Goal: Register for event/course

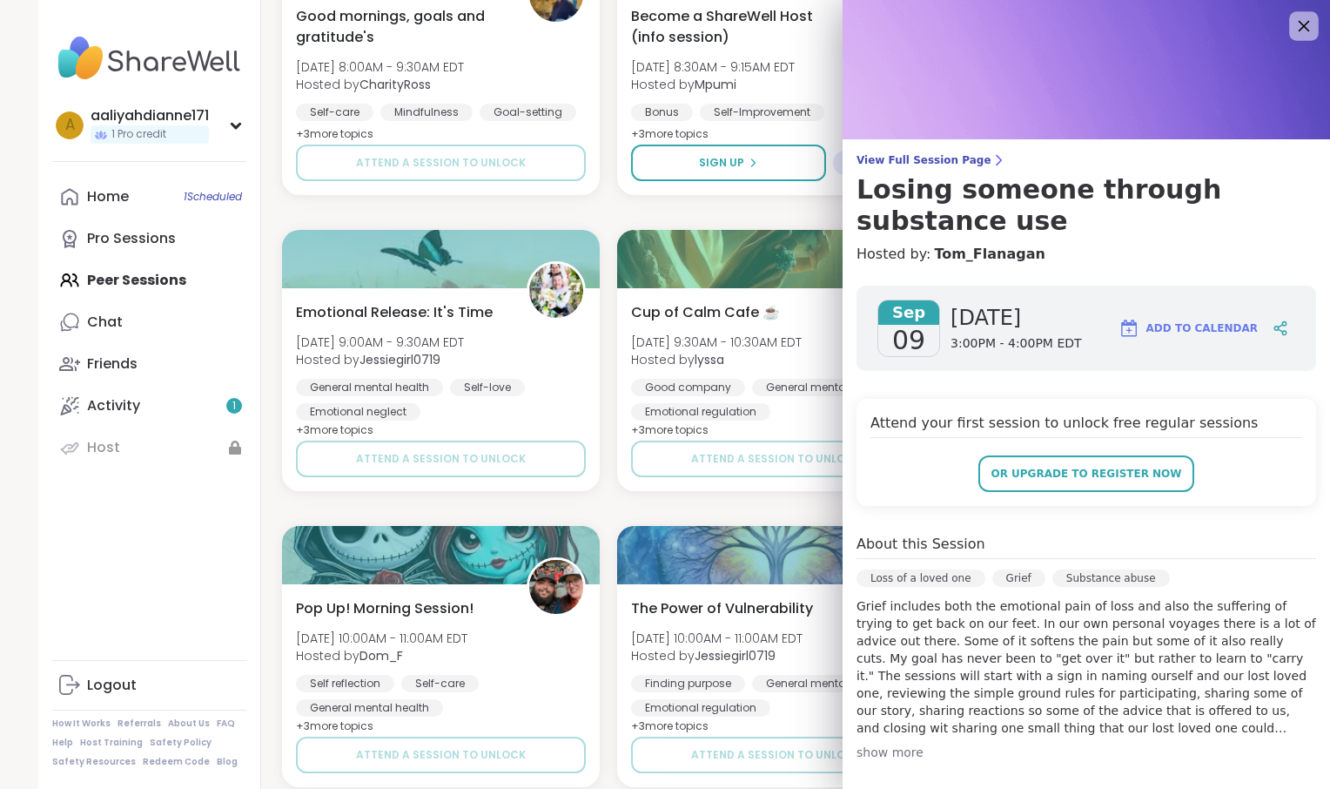
click at [1299, 31] on icon at bounding box center [1304, 26] width 11 height 11
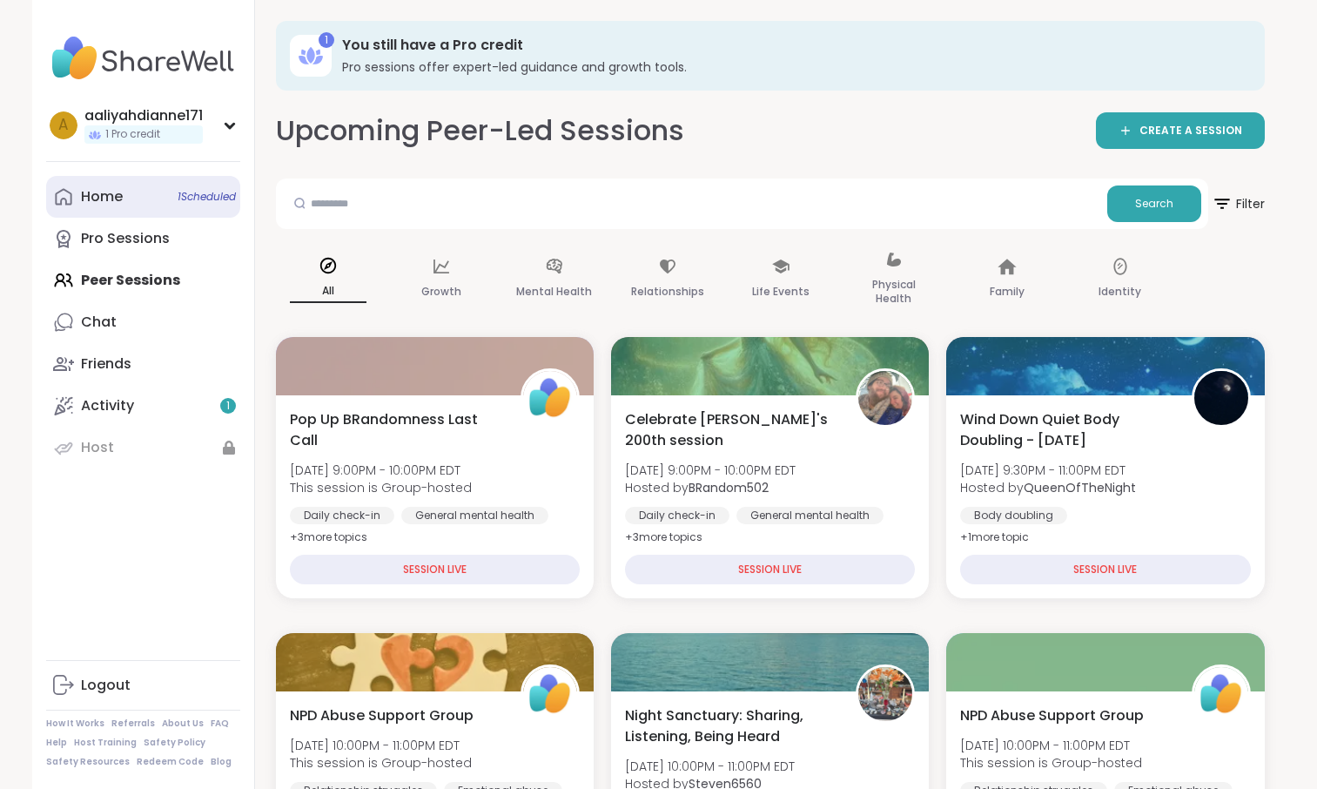
click at [160, 218] on link "Home 1 Scheduled" at bounding box center [143, 197] width 194 height 42
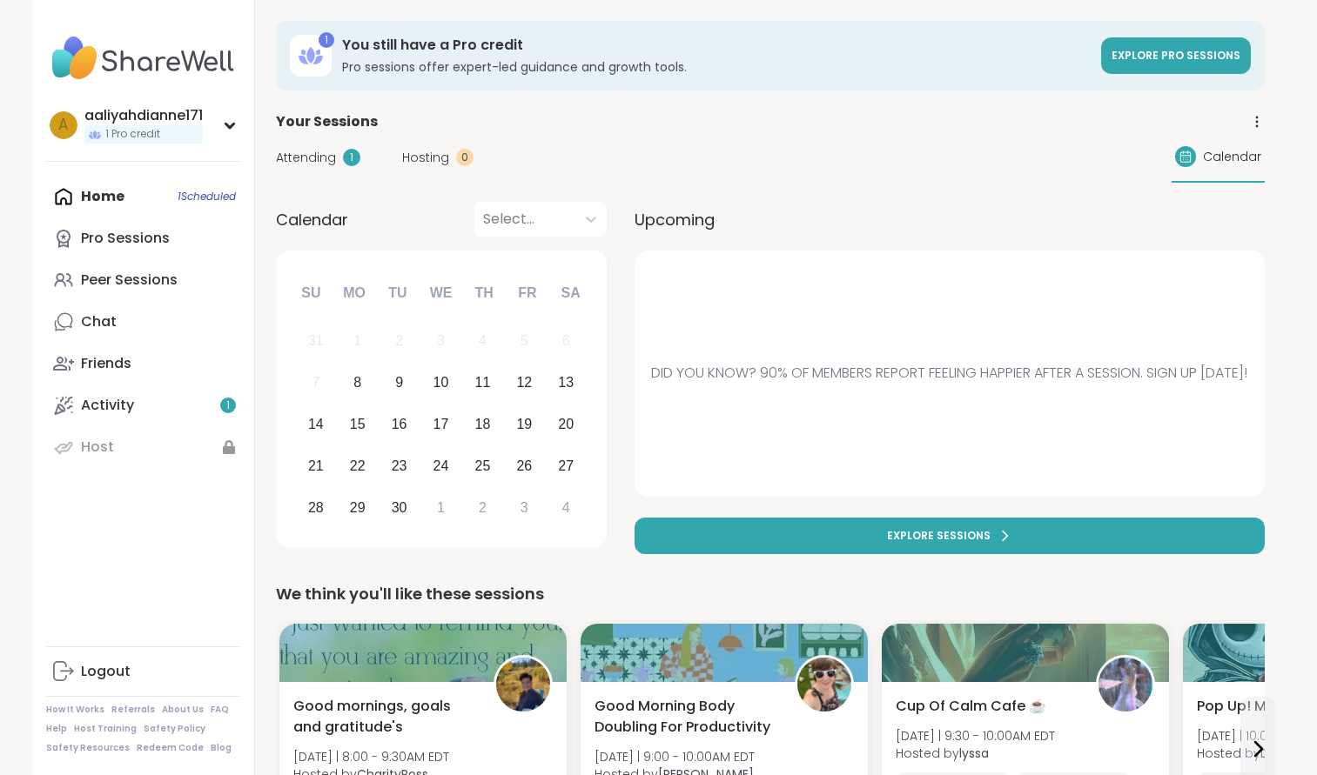
click at [160, 242] on div "Home 1 Scheduled Pro Sessions Peer Sessions Chat Friends Activity 1 Host" at bounding box center [143, 322] width 194 height 292
click at [120, 235] on div "Home 1 Scheduled Pro Sessions Peer Sessions Chat Friends Activity 1 Host" at bounding box center [143, 322] width 194 height 292
click at [158, 290] on div "Peer Sessions" at bounding box center [129, 280] width 97 height 19
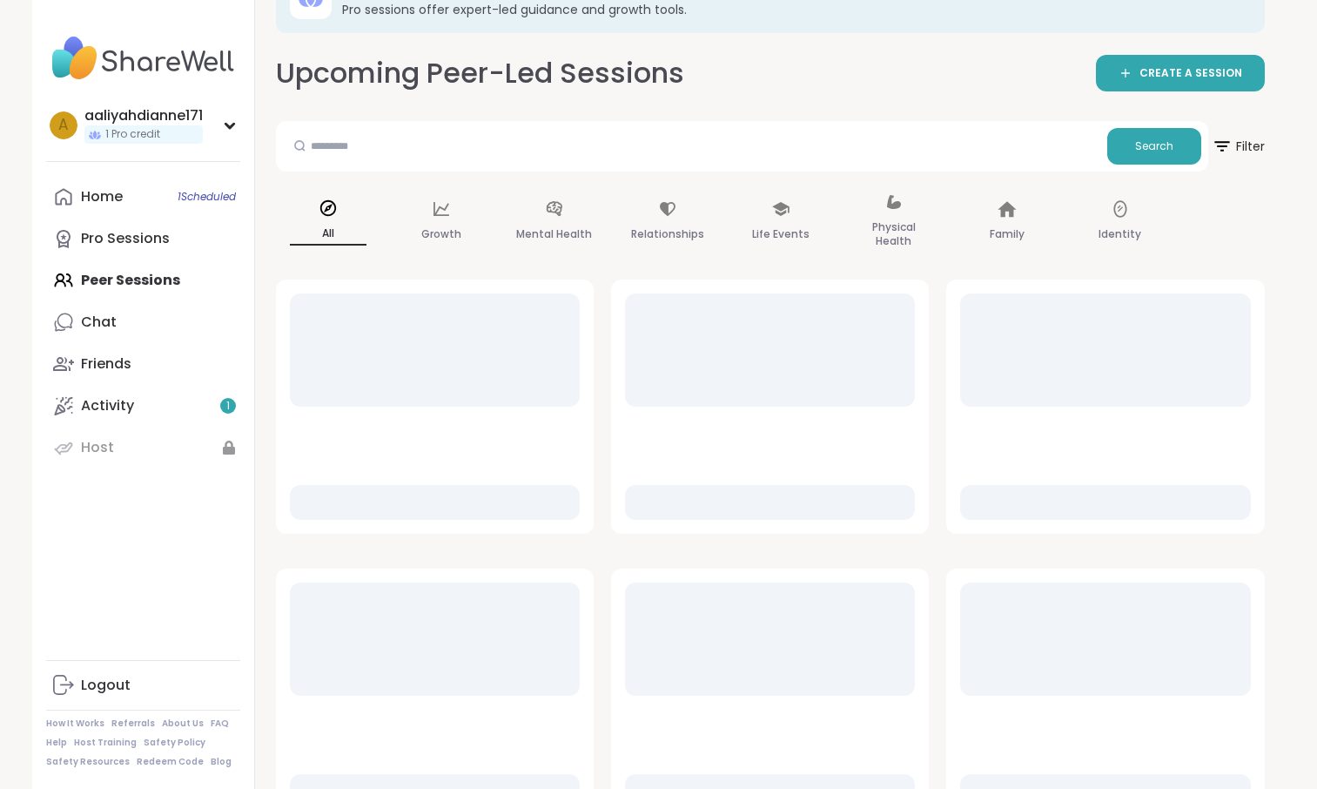
scroll to position [64, 0]
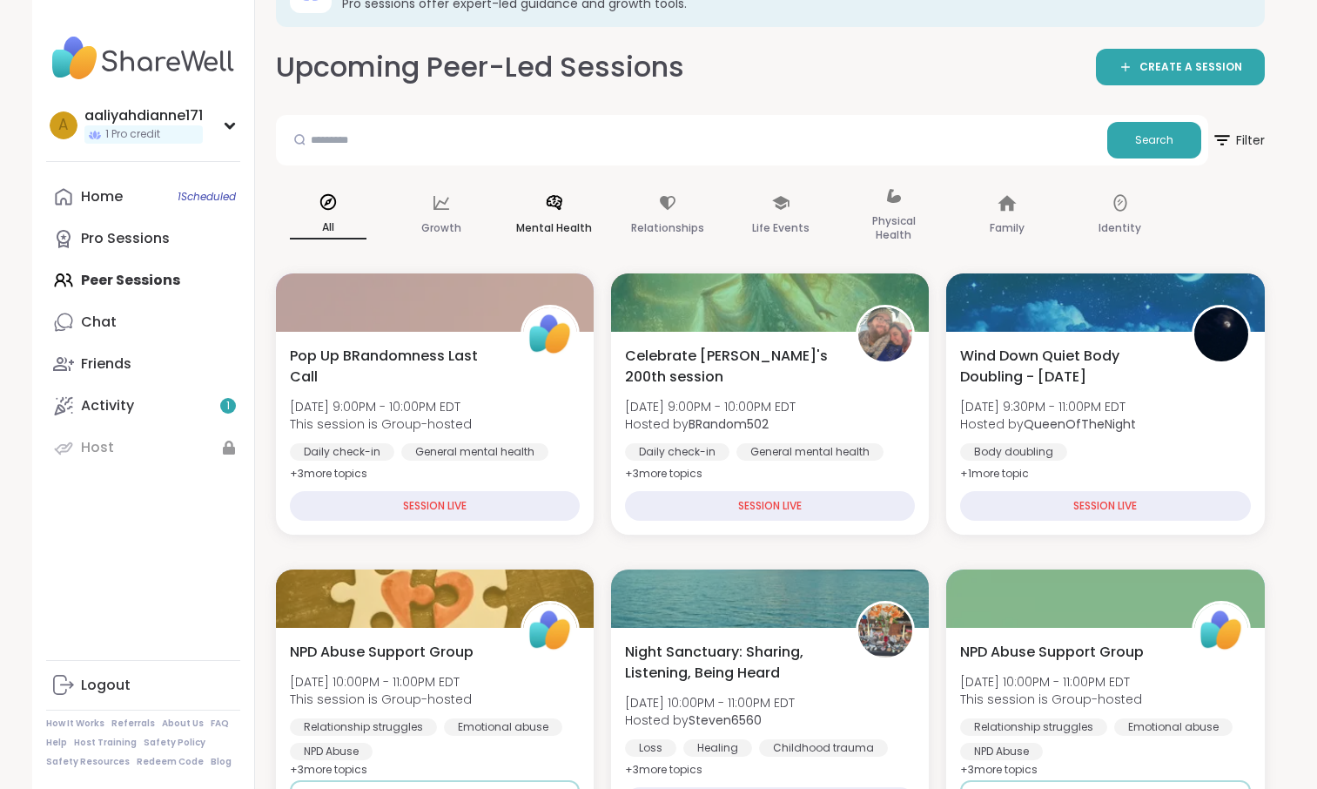
click at [585, 244] on div "Mental Health" at bounding box center [554, 215] width 104 height 87
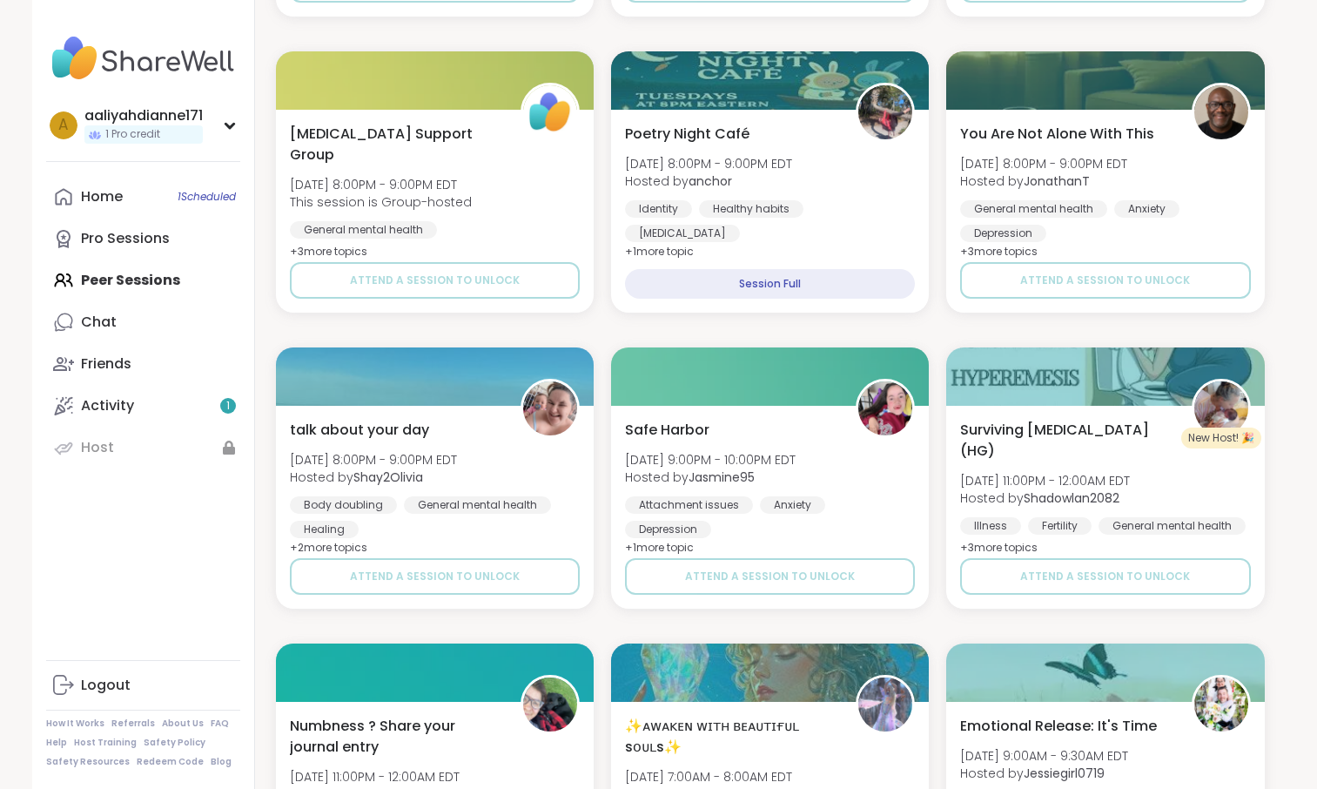
scroll to position [2098, 0]
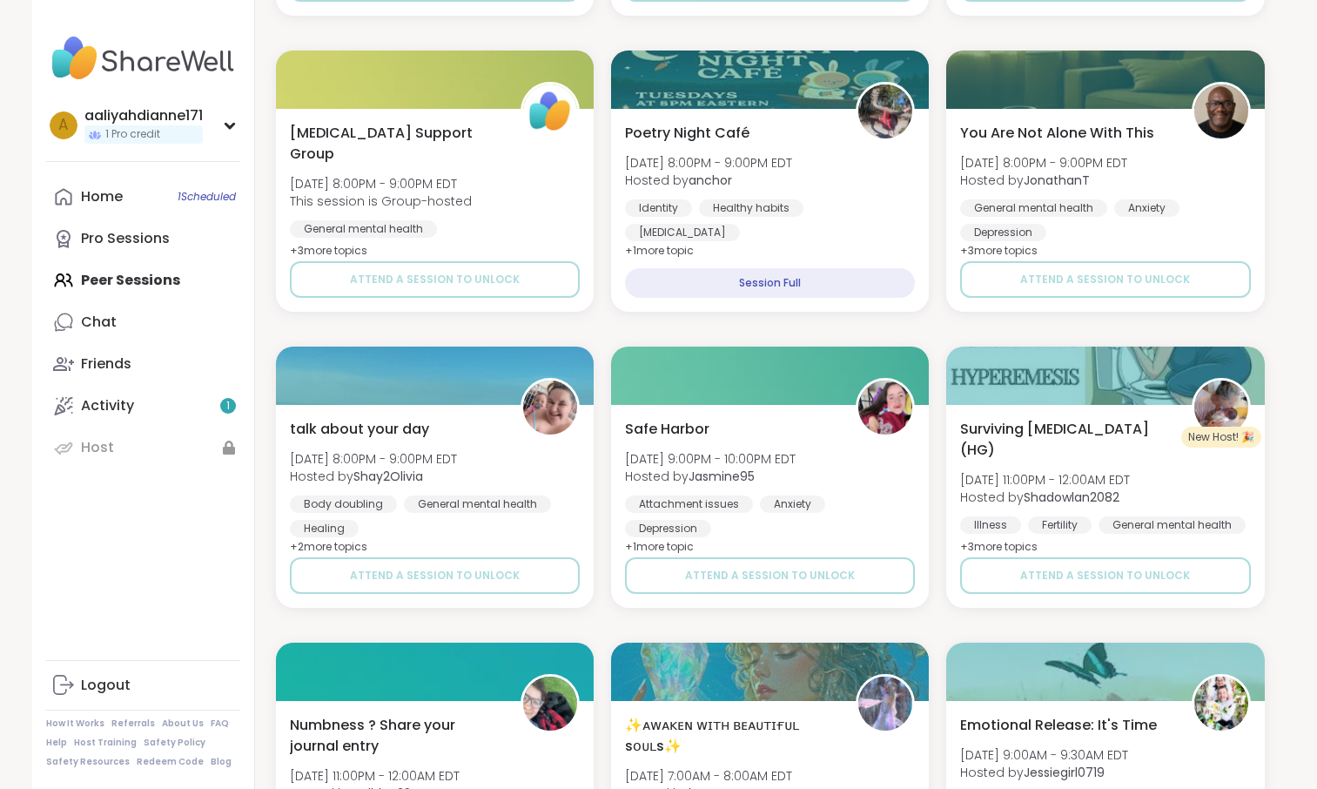
click at [682, 405] on div at bounding box center [770, 375] width 318 height 58
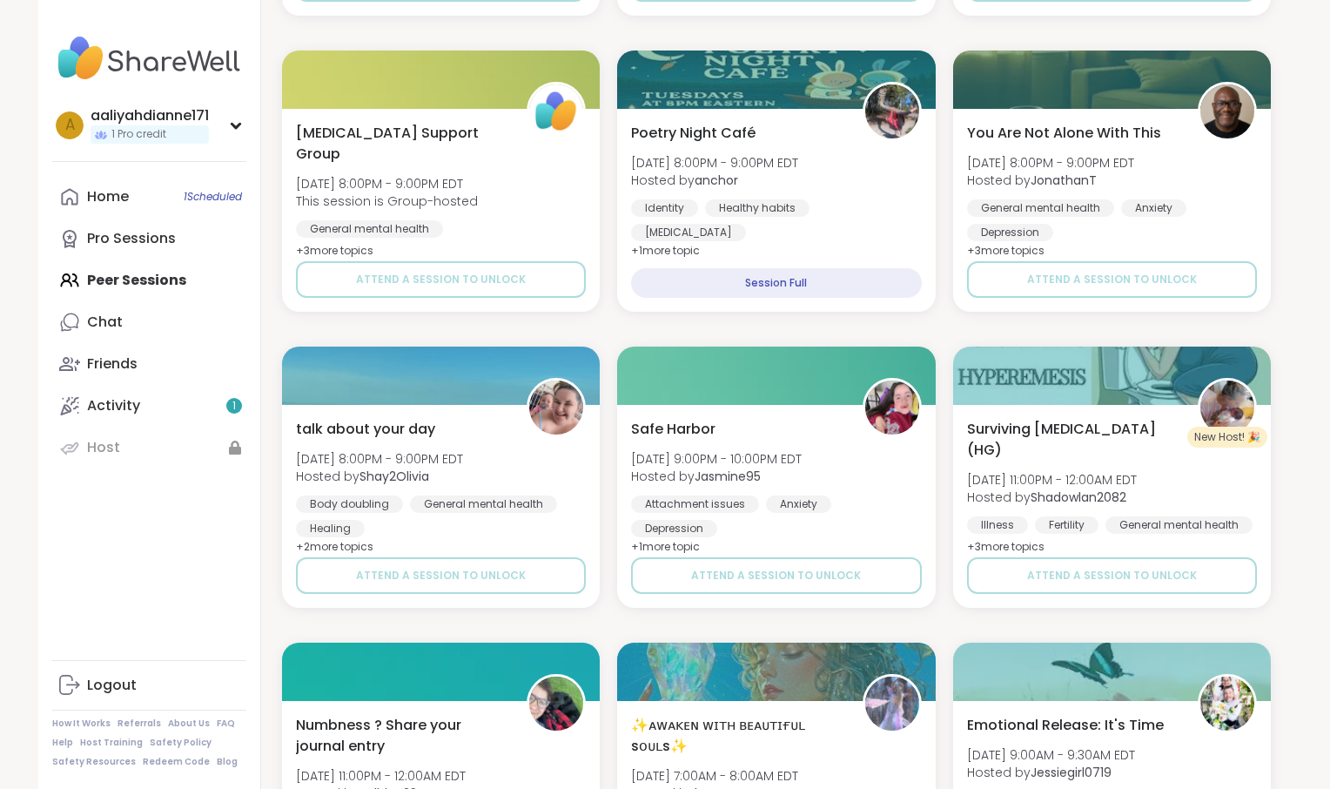
click at [370, 465] on div "Pop Up BRandomness Last Call [DATE] 9:00PM - 10:00PM EDT This session is Group-…" at bounding box center [776, 33] width 989 height 3516
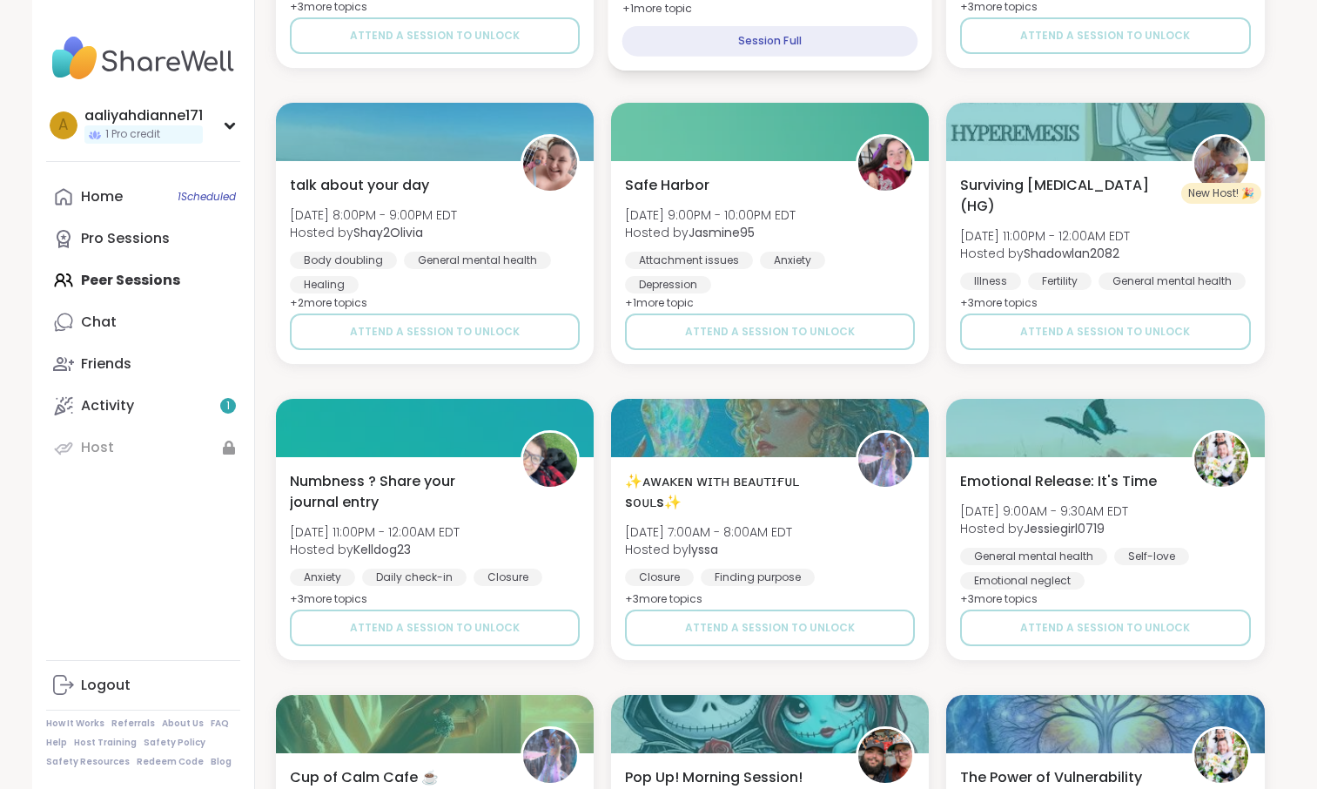
scroll to position [2345, 0]
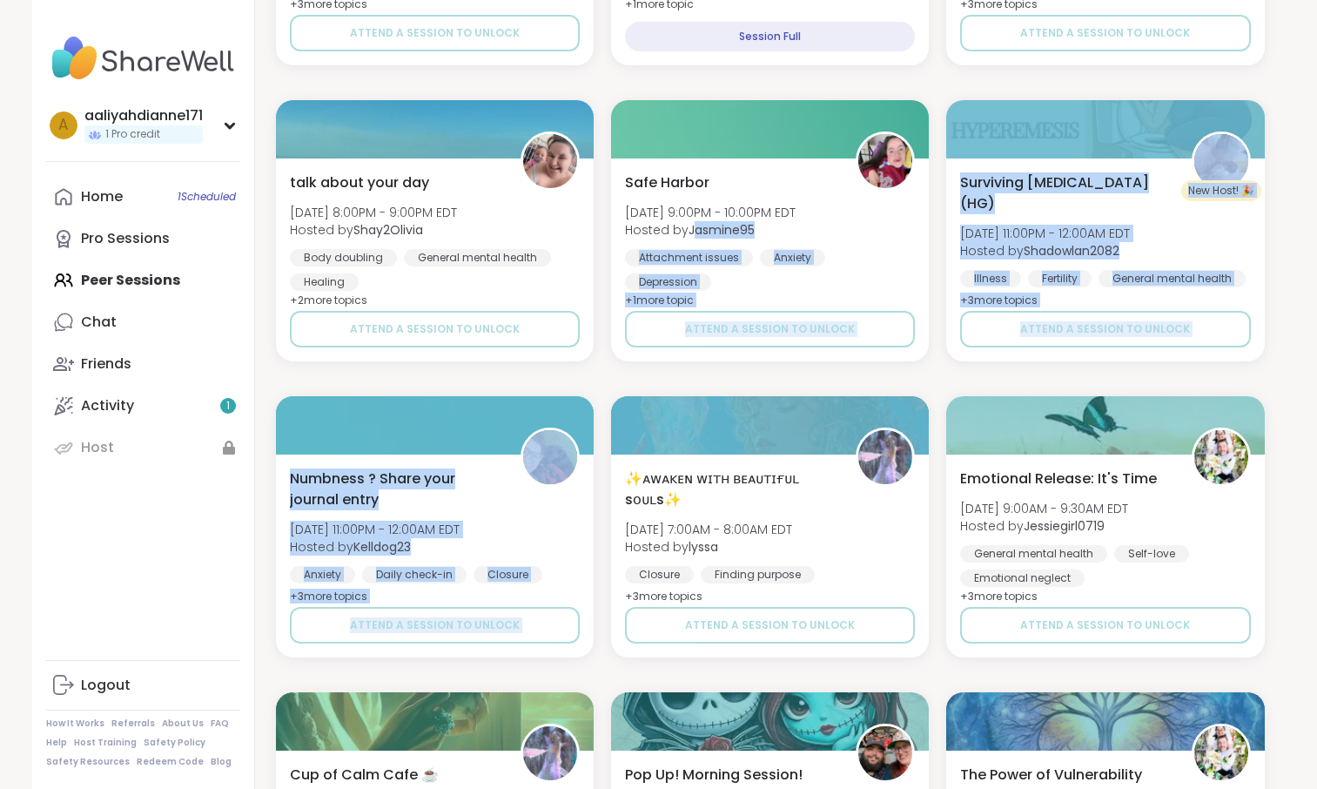
drag, startPoint x: 755, startPoint y: 367, endPoint x: 784, endPoint y: 530, distance: 165.4
drag, startPoint x: 784, startPoint y: 530, endPoint x: 755, endPoint y: 520, distance: 30.3
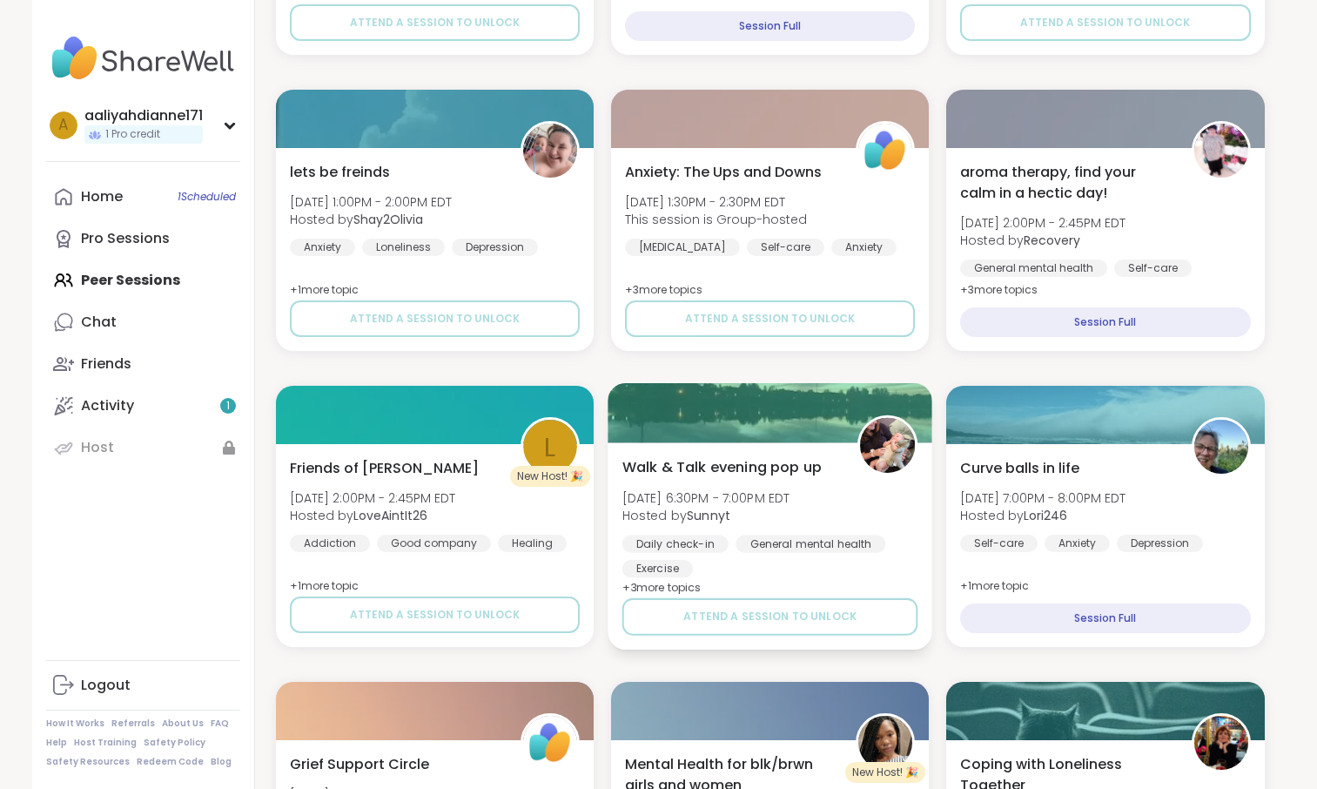
scroll to position [1171, 0]
click at [775, 478] on span "Walk & Talk evening pop up" at bounding box center [721, 467] width 200 height 21
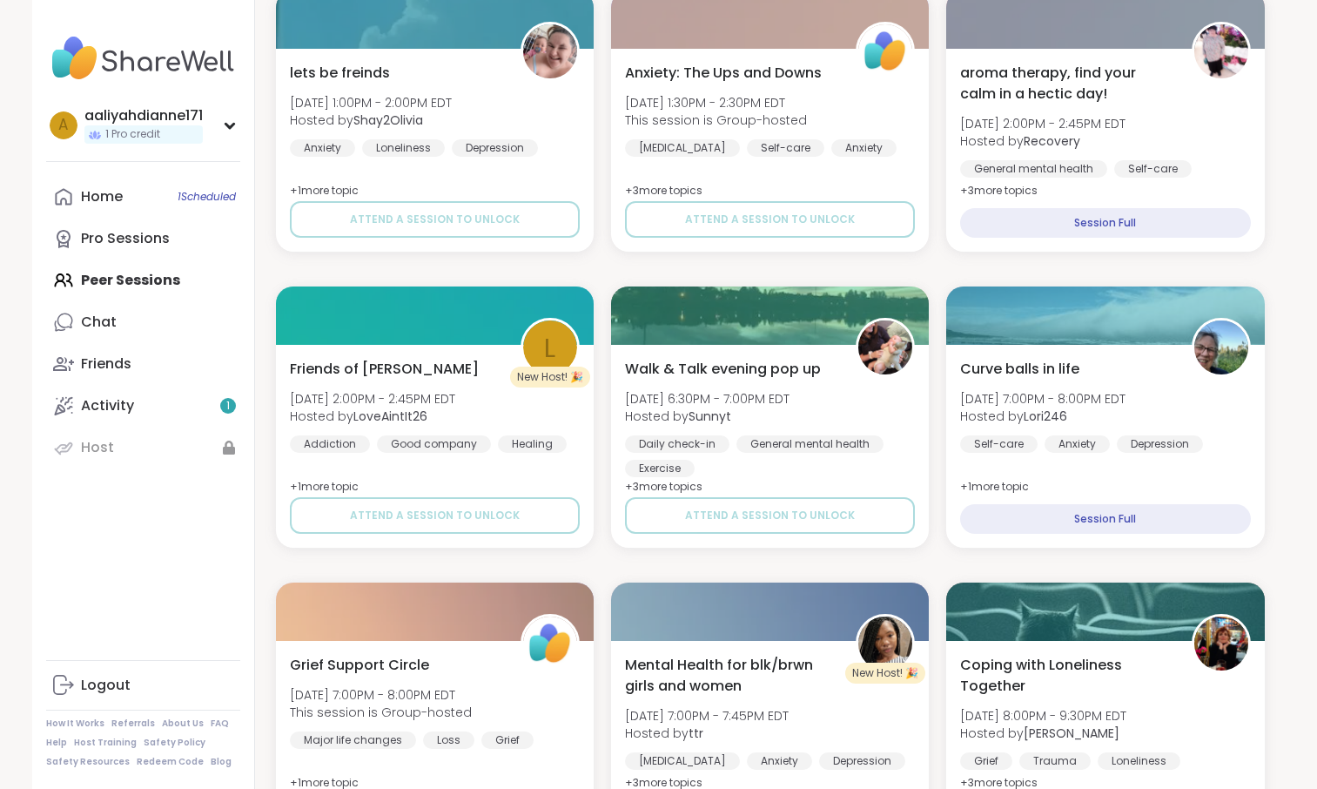
scroll to position [1270, 0]
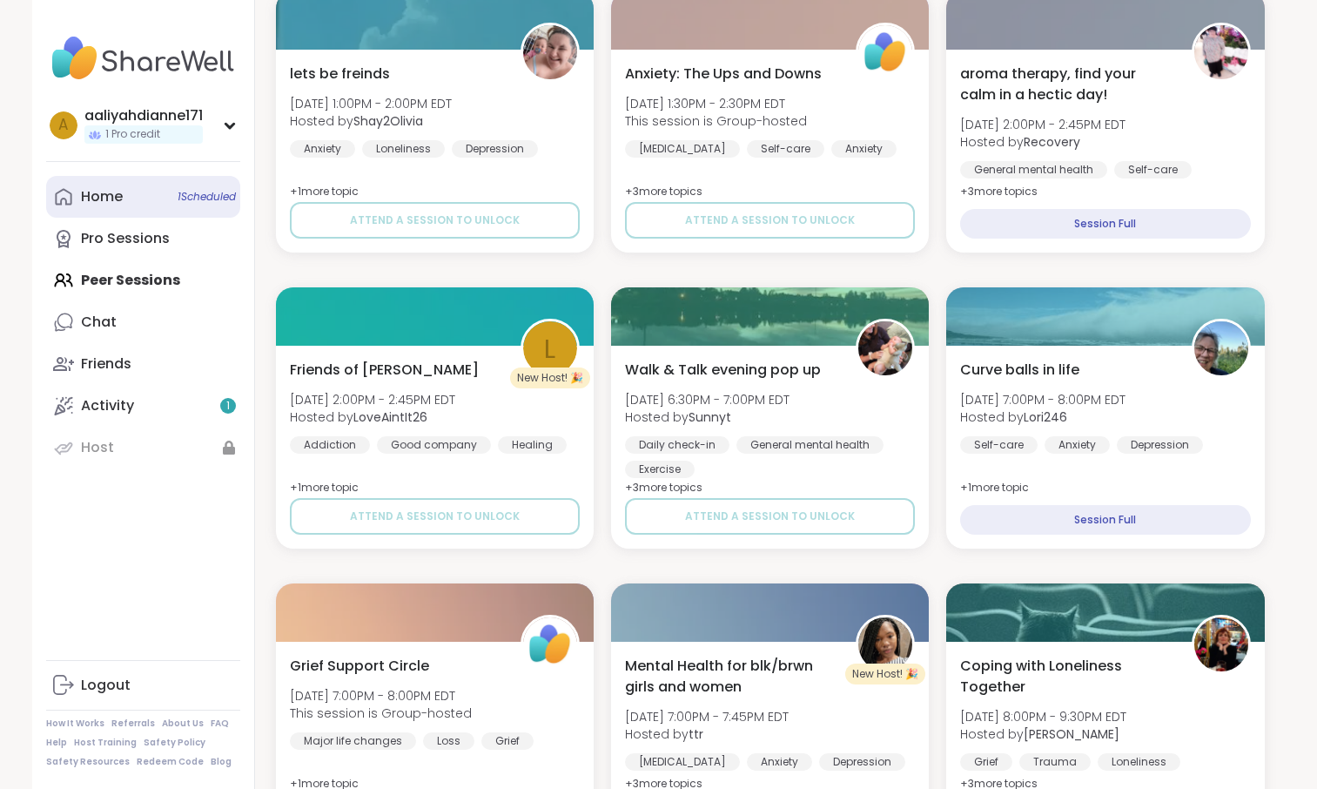
click at [141, 211] on link "Home 1 Scheduled" at bounding box center [143, 197] width 194 height 42
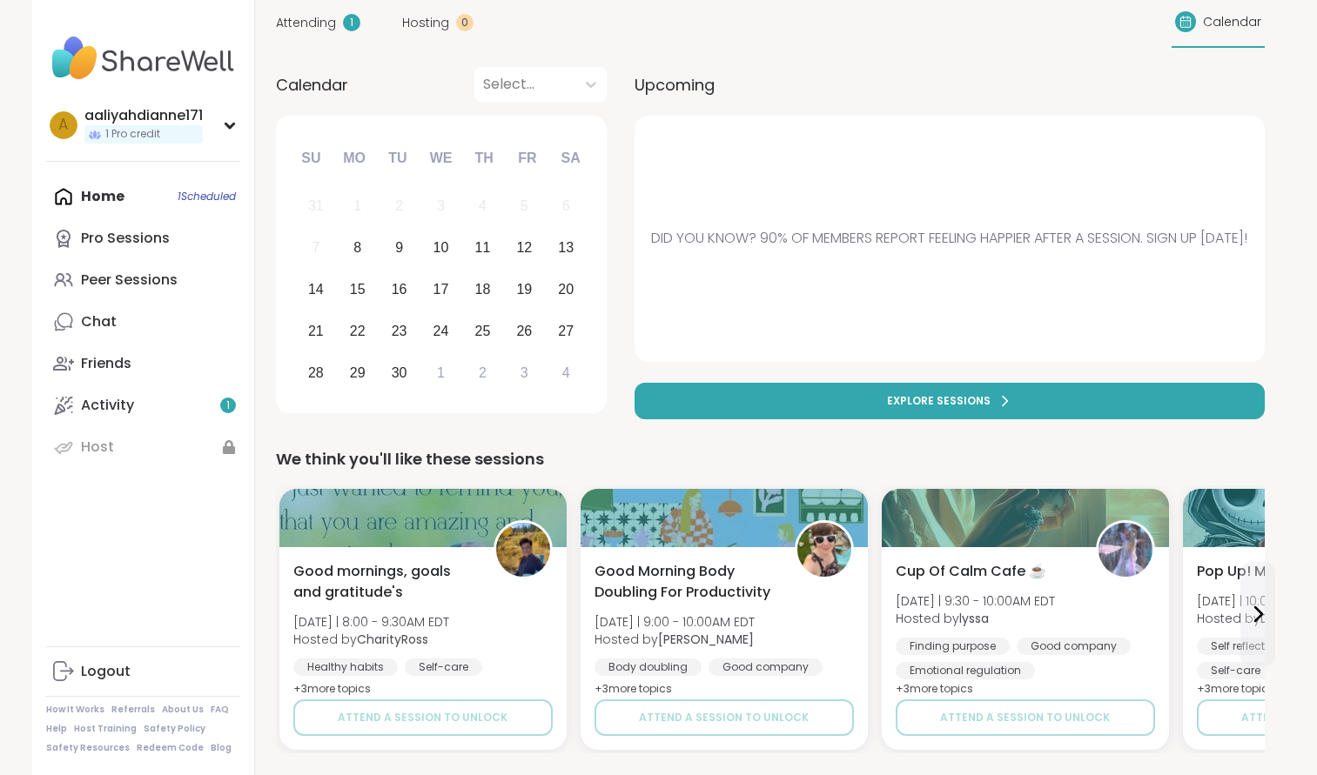
scroll to position [83, 0]
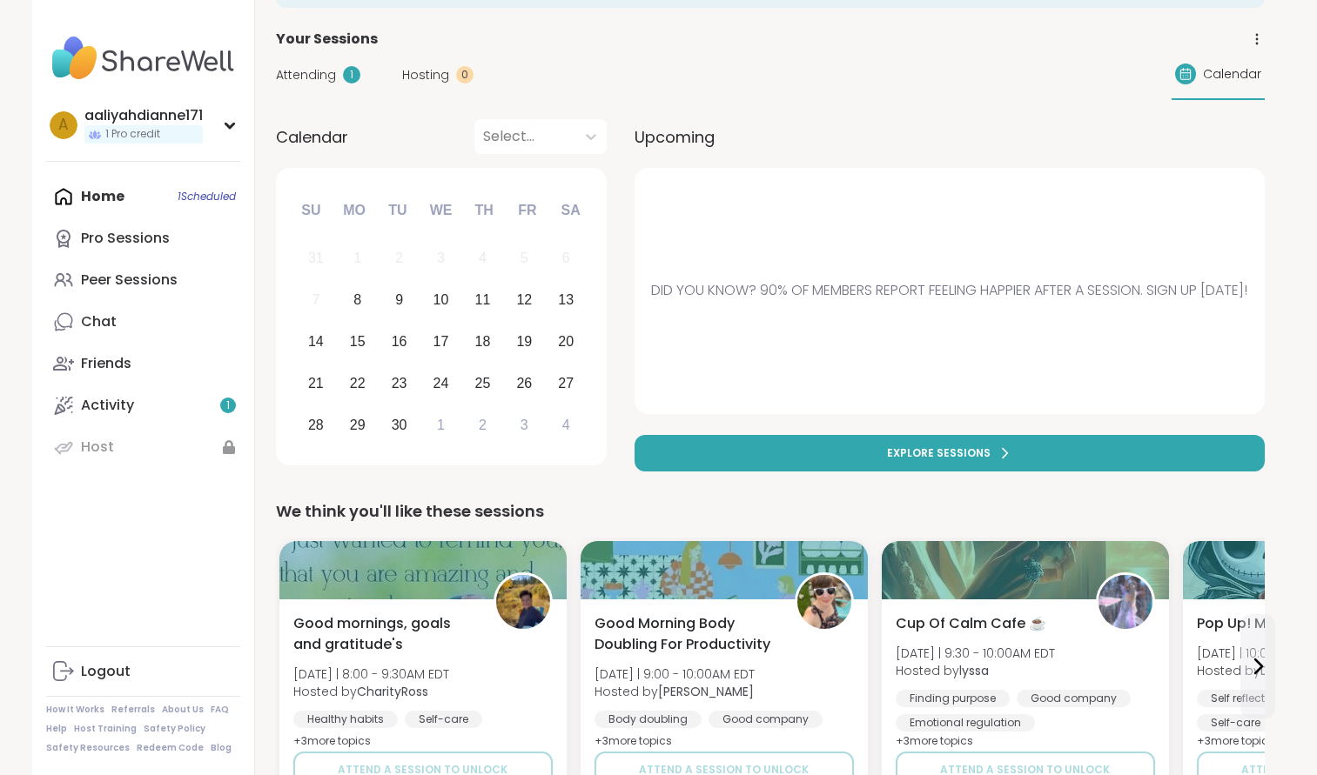
click at [336, 84] on span "Attending" at bounding box center [306, 75] width 60 height 18
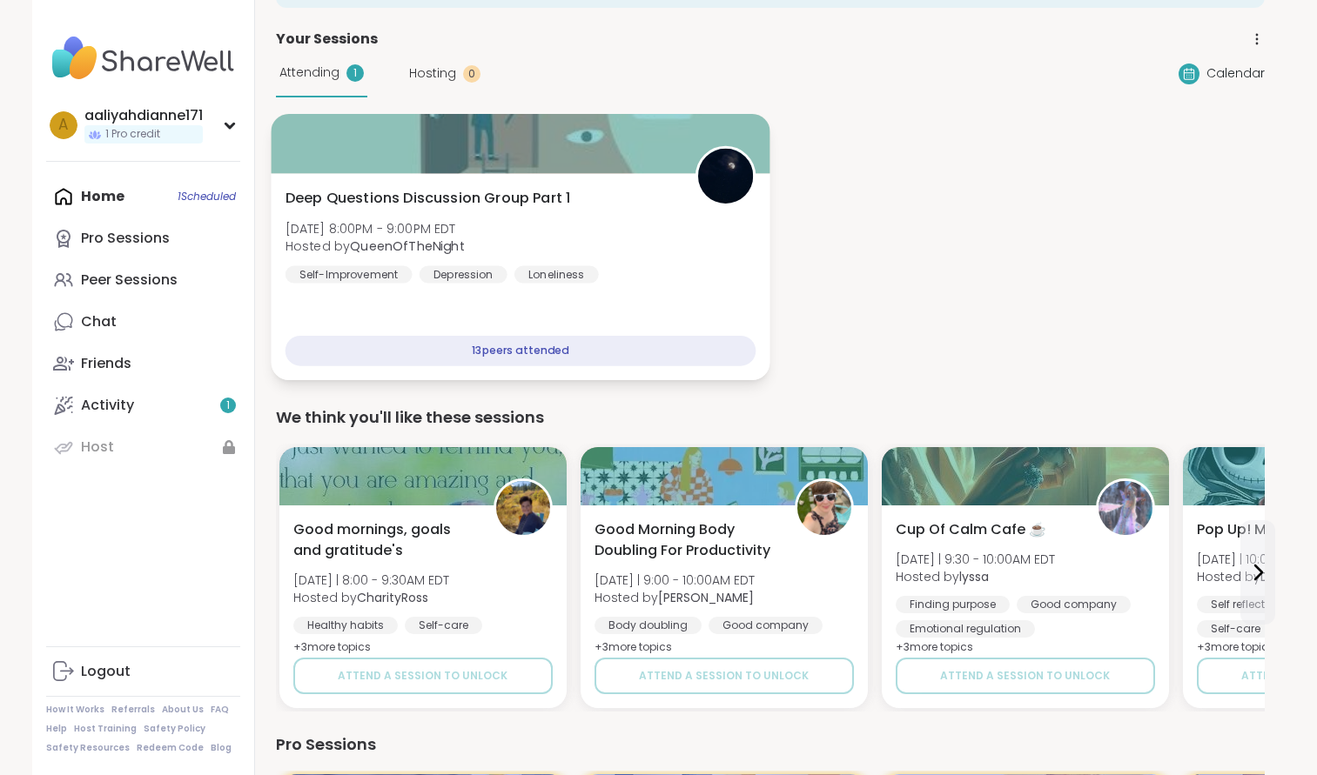
click at [564, 366] on div "13 peers attended" at bounding box center [520, 351] width 471 height 30
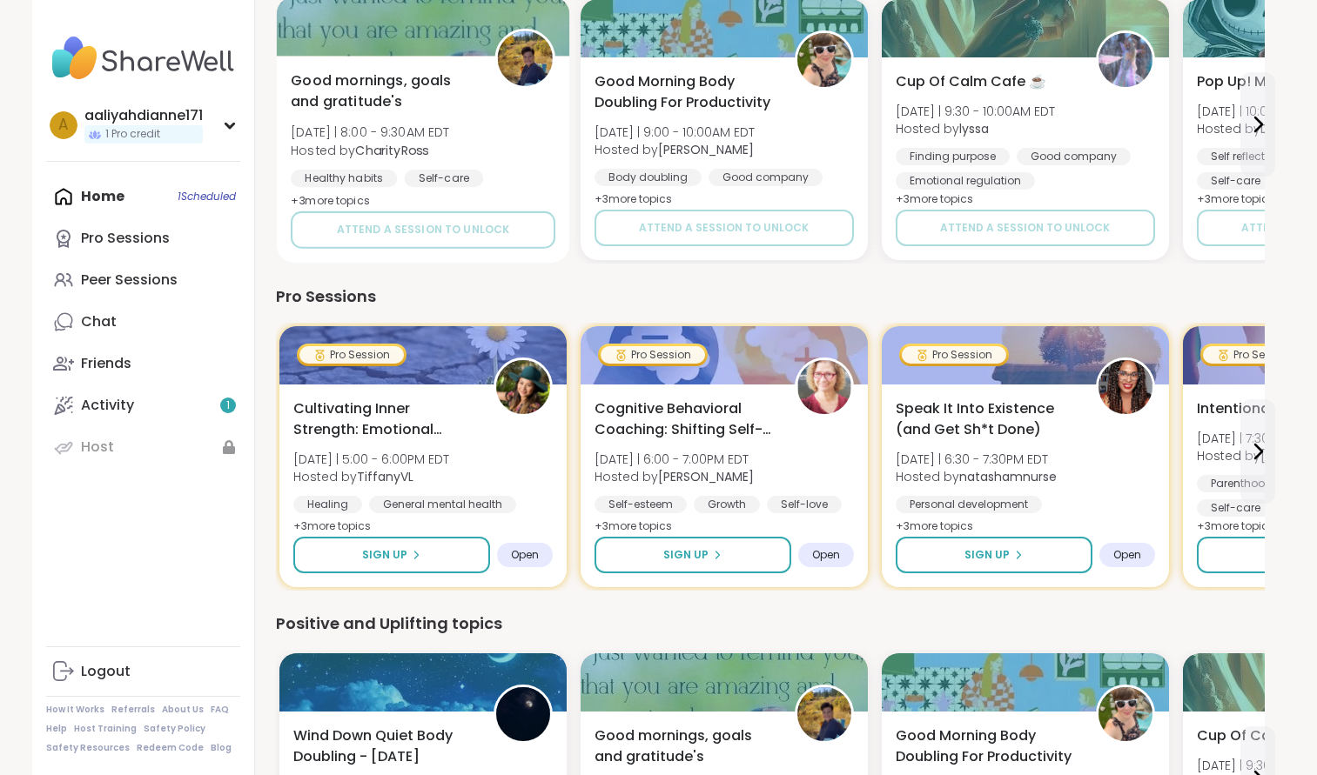
scroll to position [532, 24]
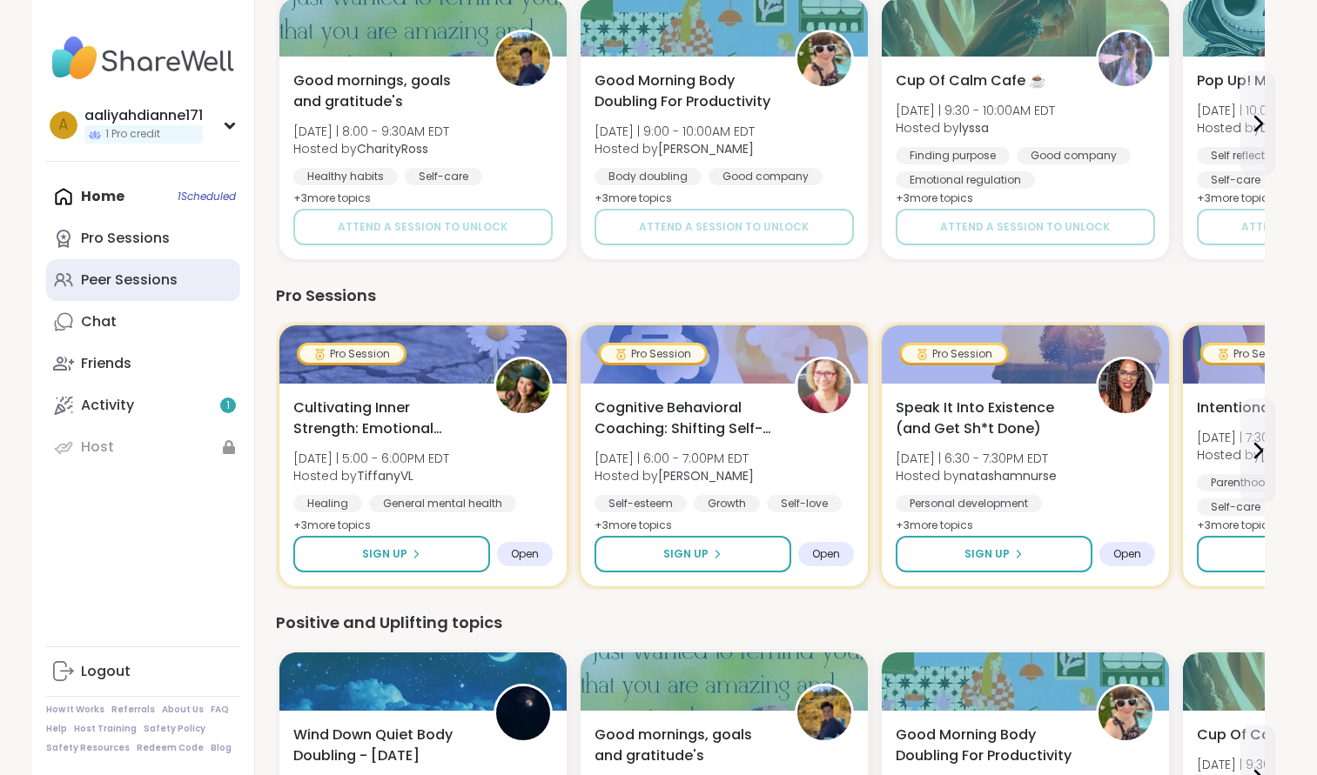
click at [234, 301] on link "Peer Sessions" at bounding box center [143, 280] width 194 height 42
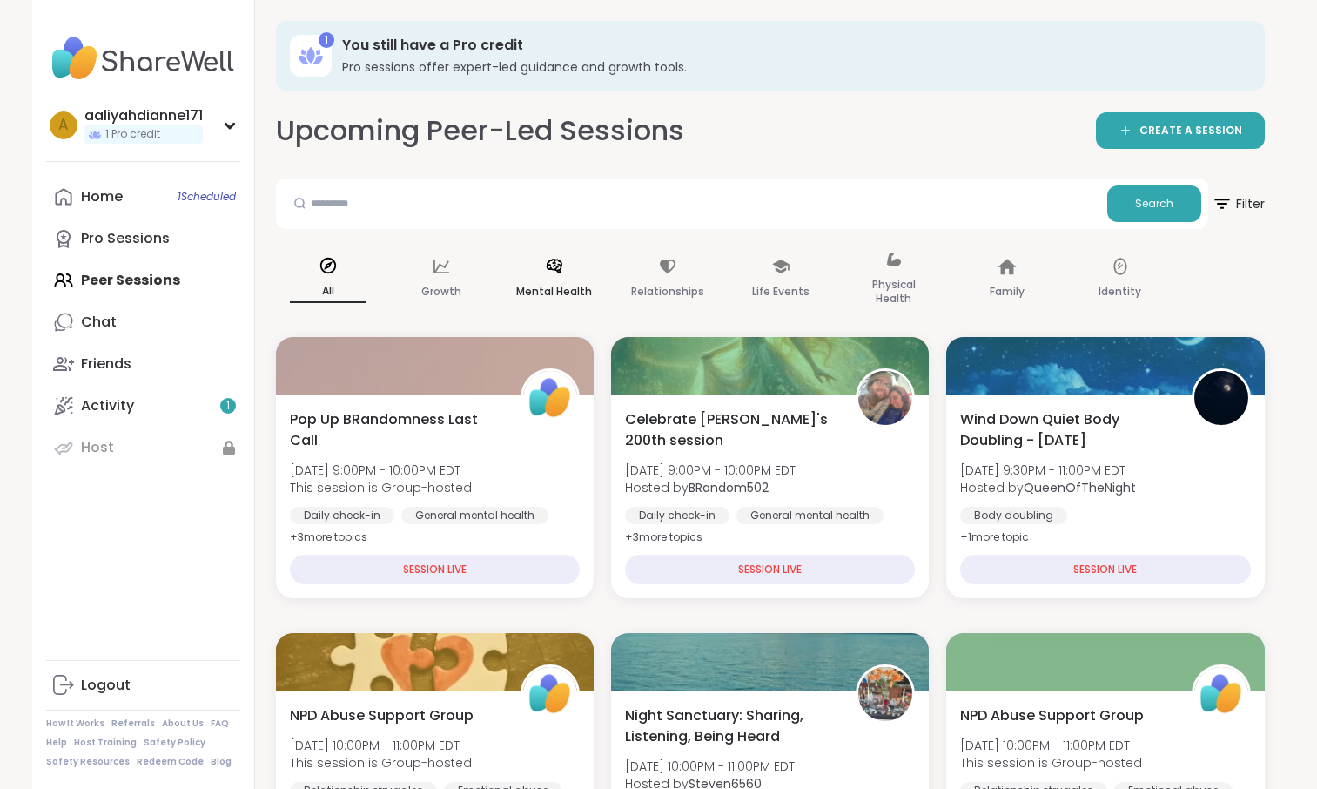
click at [592, 302] on p "Mental Health" at bounding box center [554, 291] width 76 height 21
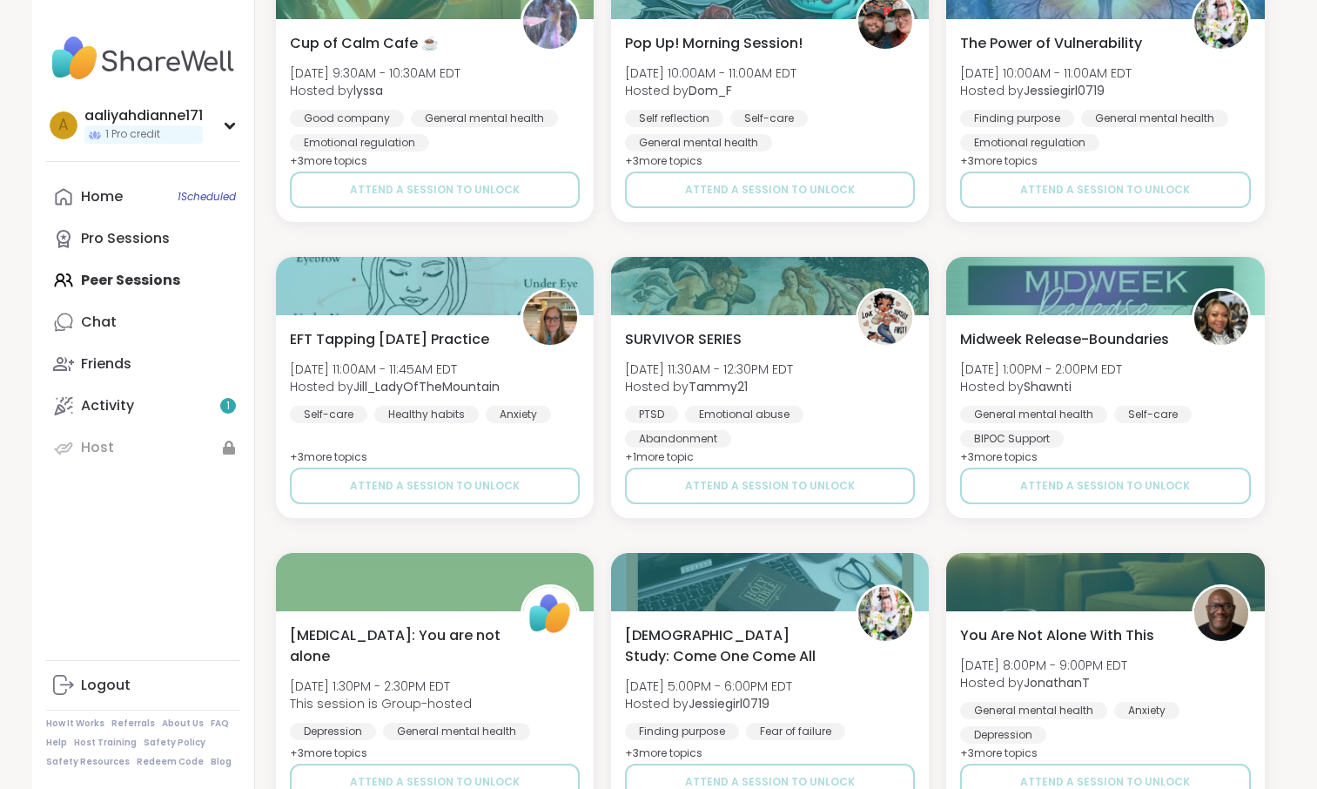
scroll to position [3340, 0]
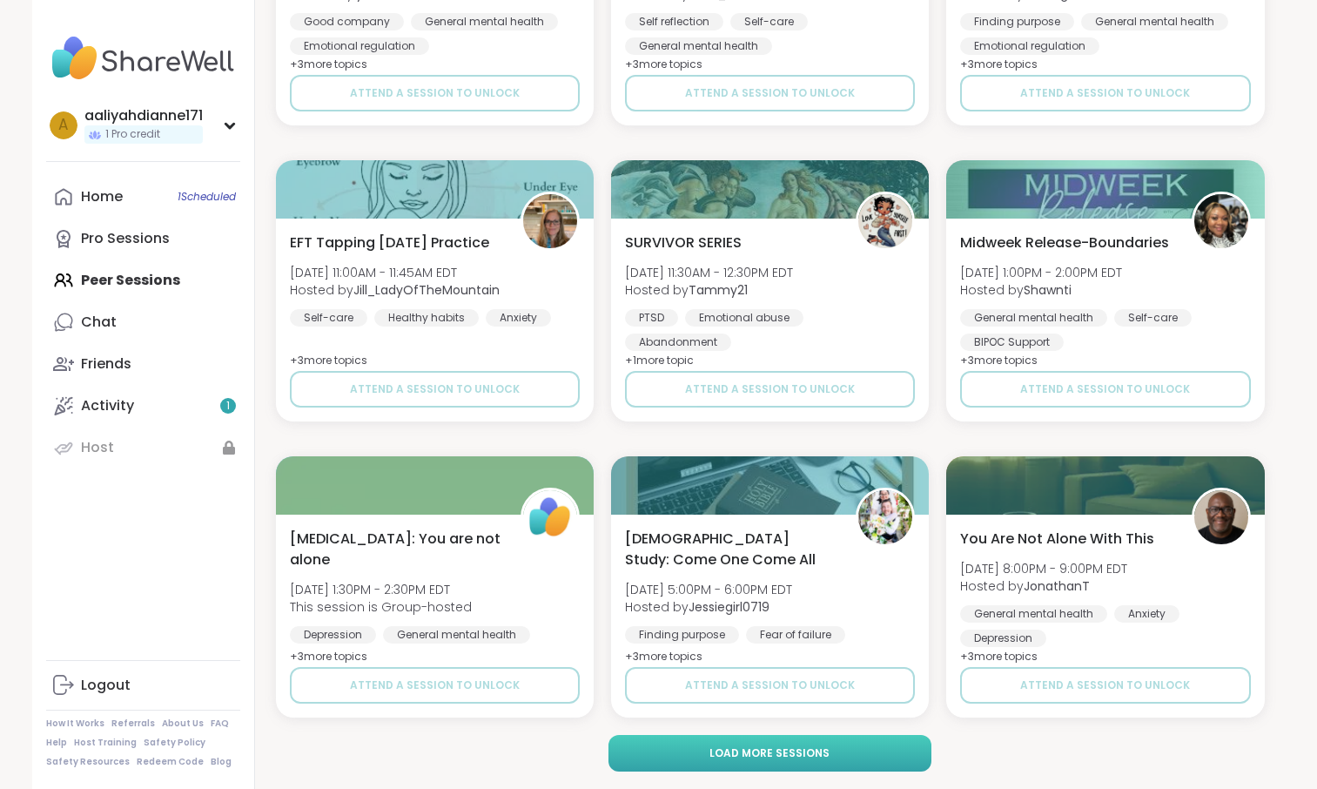
click at [895, 761] on button "Load more sessions" at bounding box center [769, 753] width 323 height 37
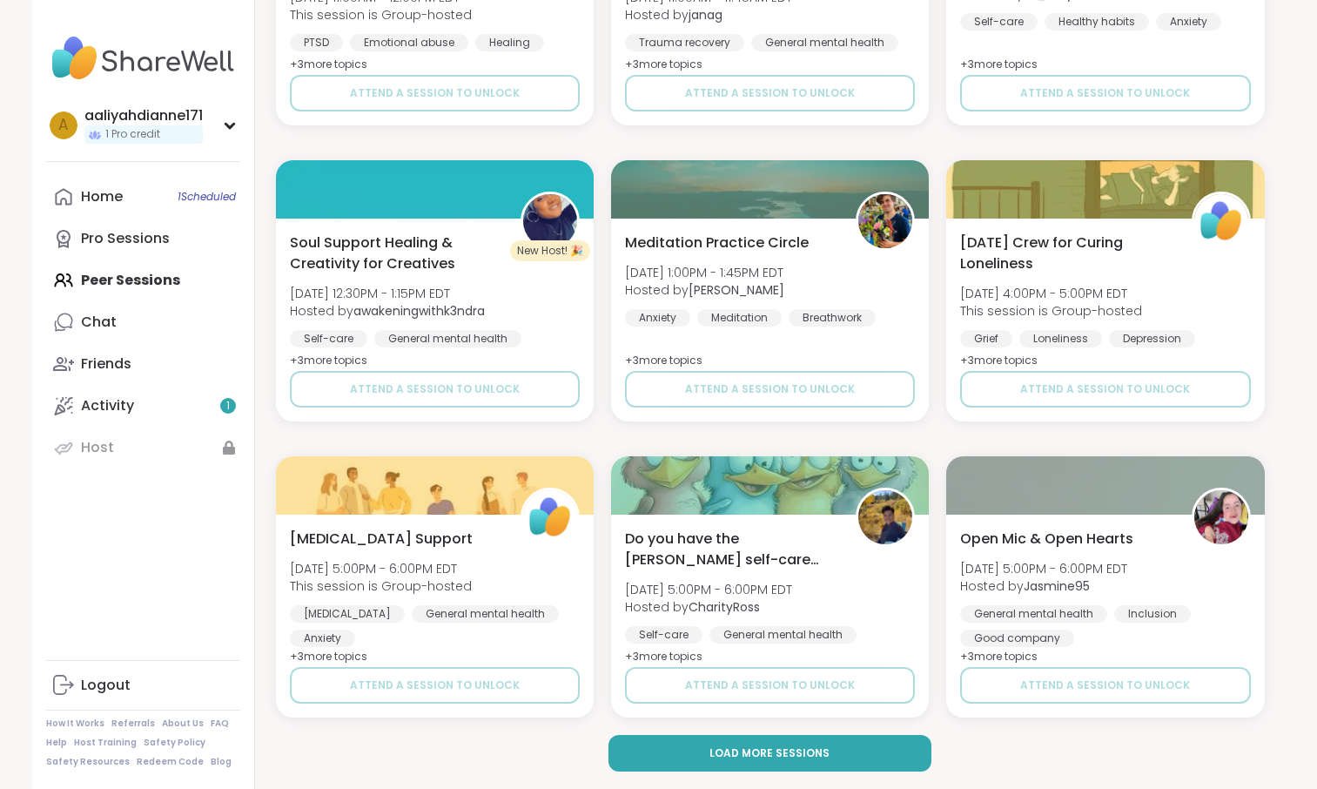
scroll to position [6995, 0]
click at [872, 754] on button "Load more sessions" at bounding box center [769, 753] width 323 height 37
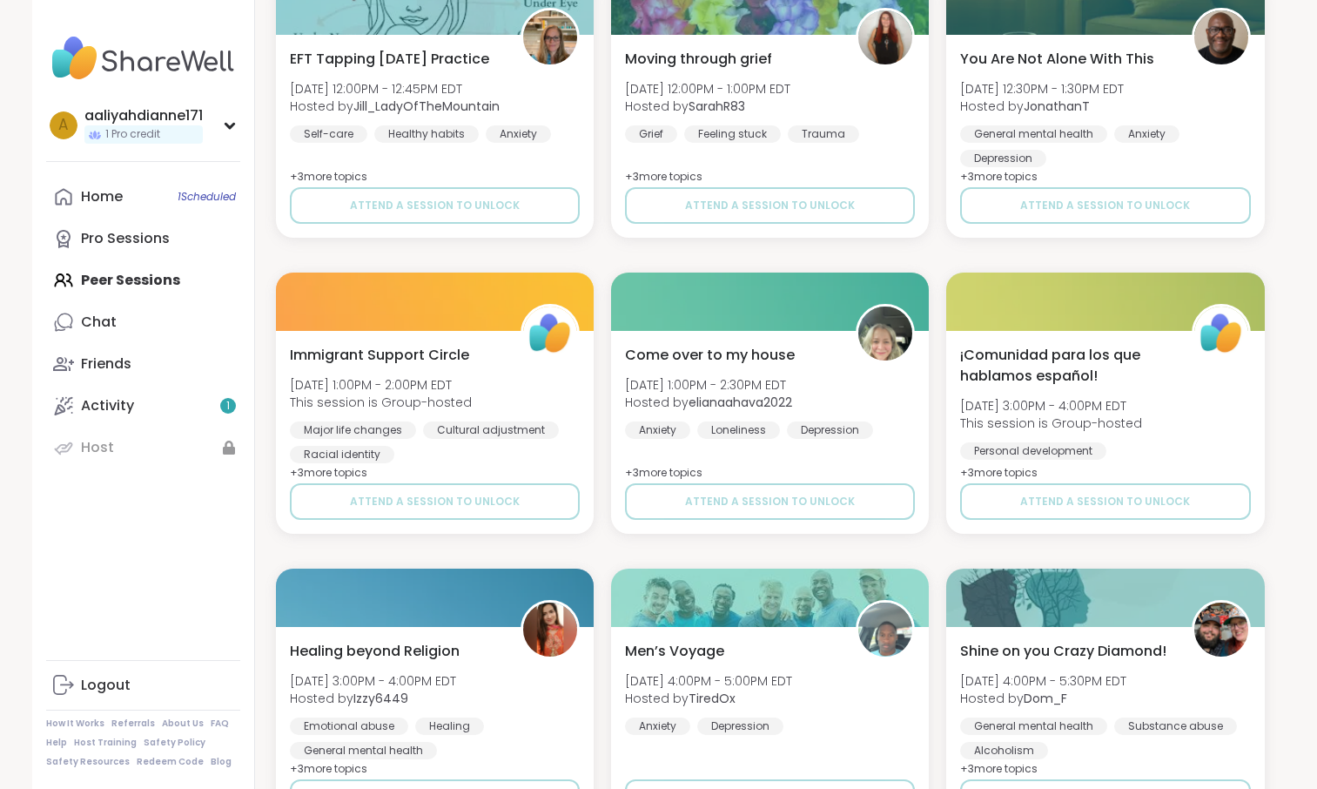
scroll to position [10119, 0]
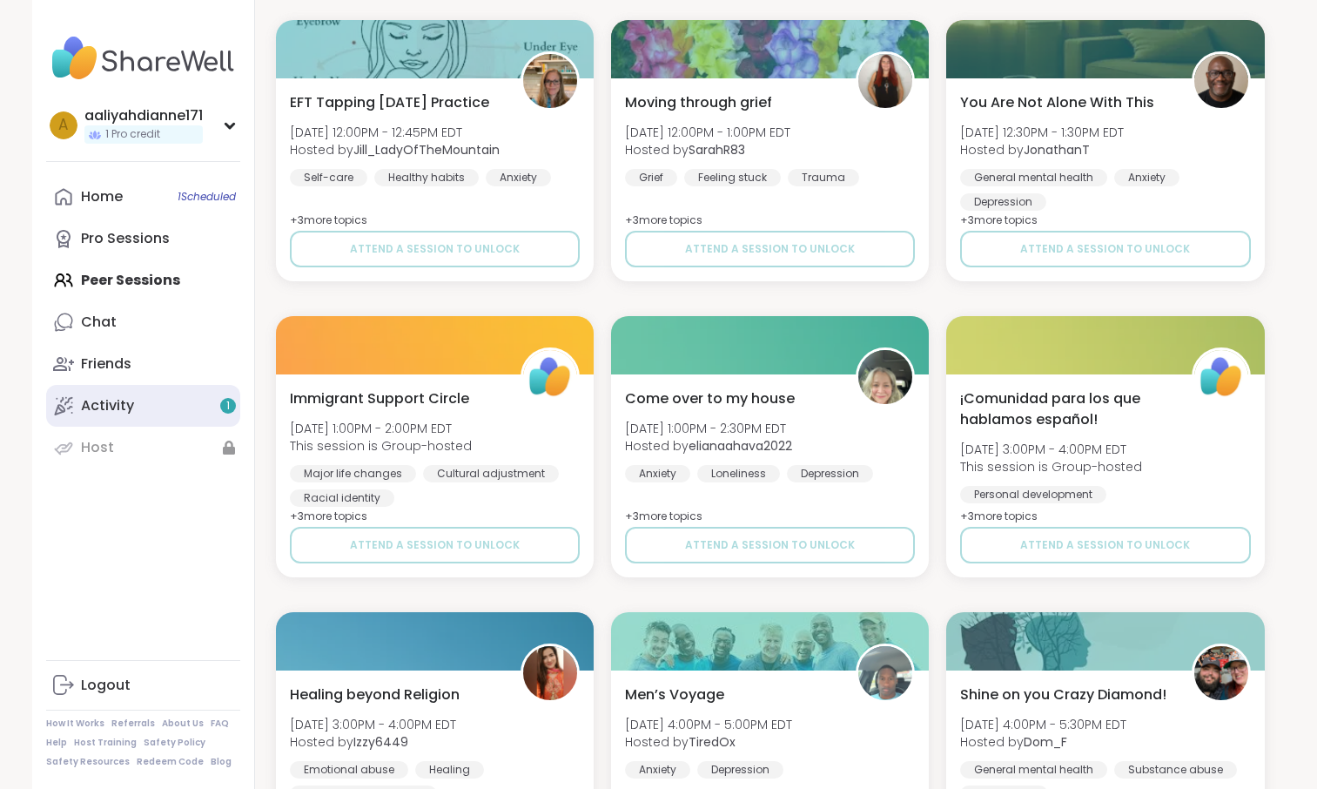
click at [134, 415] on div "Activity 1" at bounding box center [107, 405] width 53 height 19
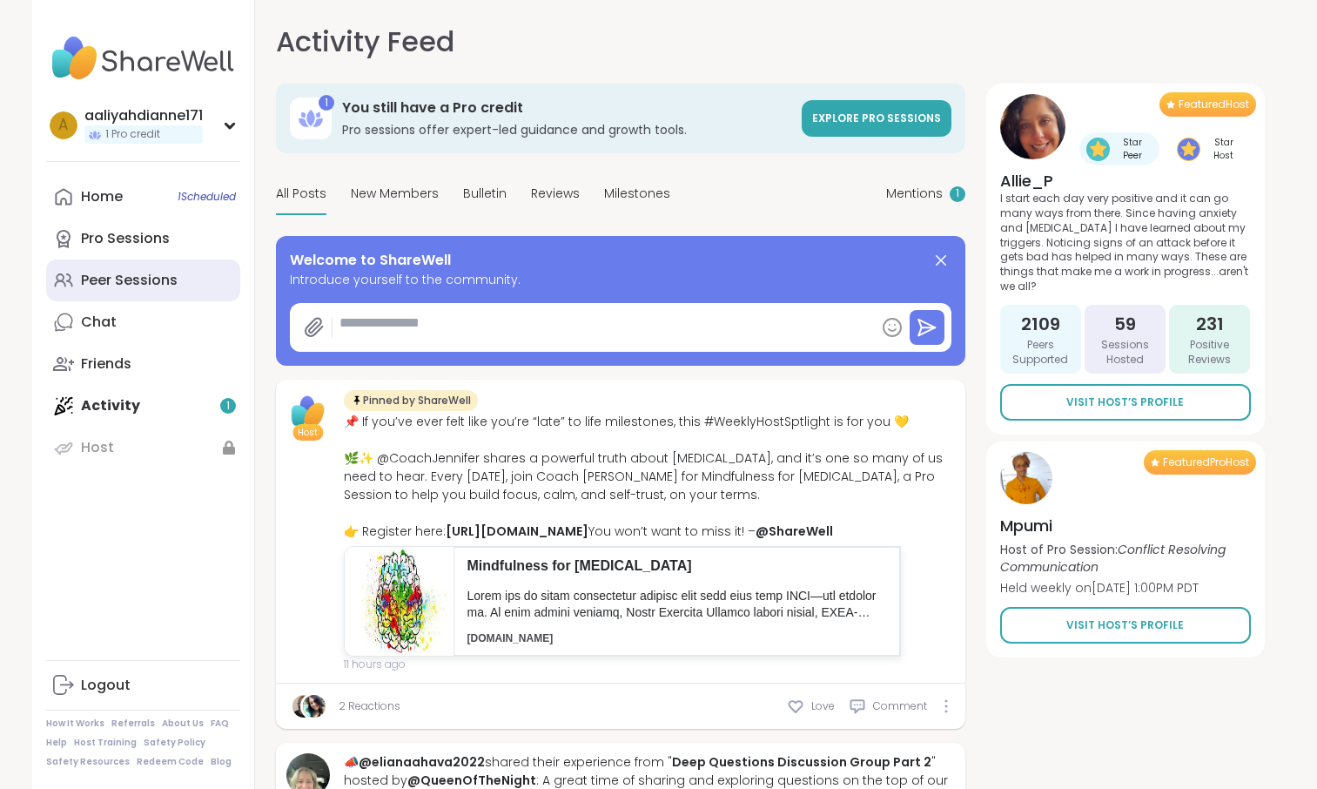
click at [151, 290] on div "Peer Sessions" at bounding box center [129, 280] width 97 height 19
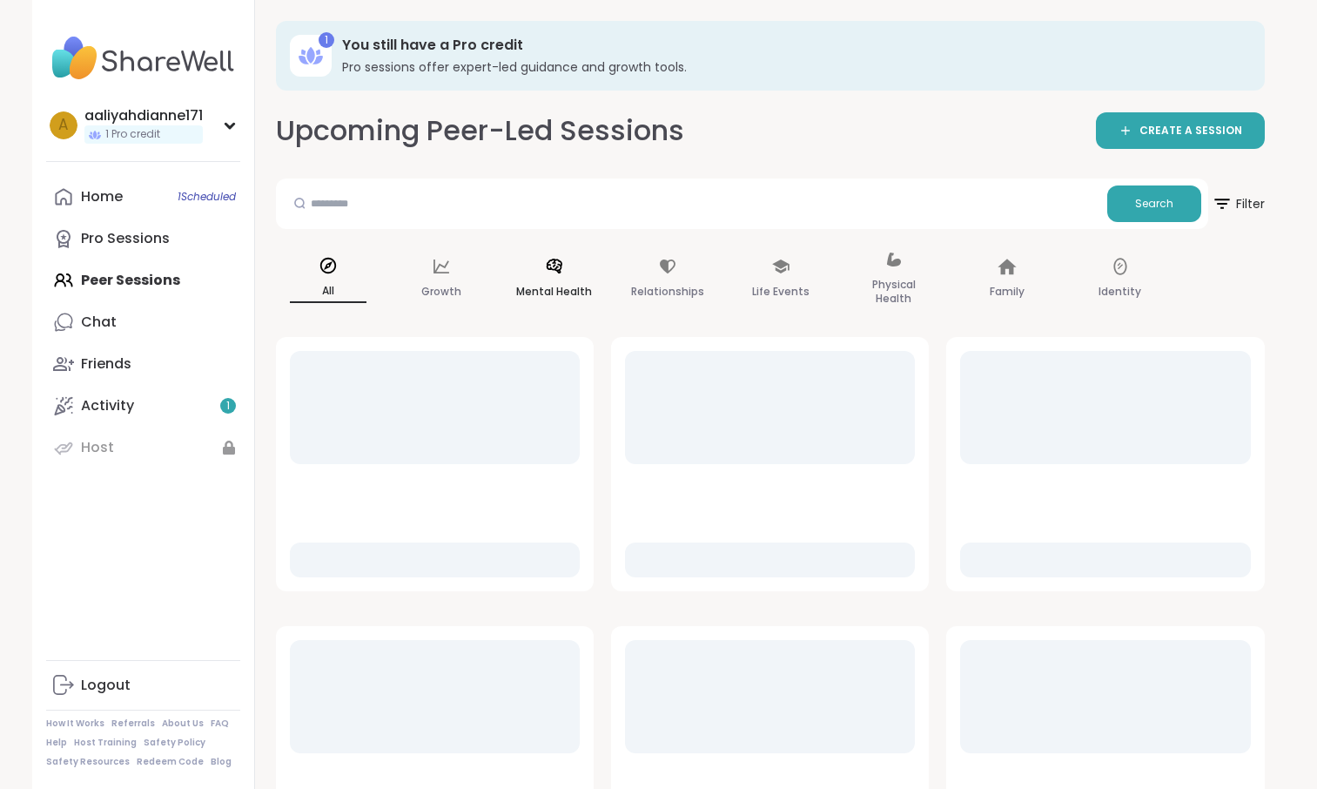
click at [607, 302] on div "Mental Health" at bounding box center [554, 279] width 104 height 87
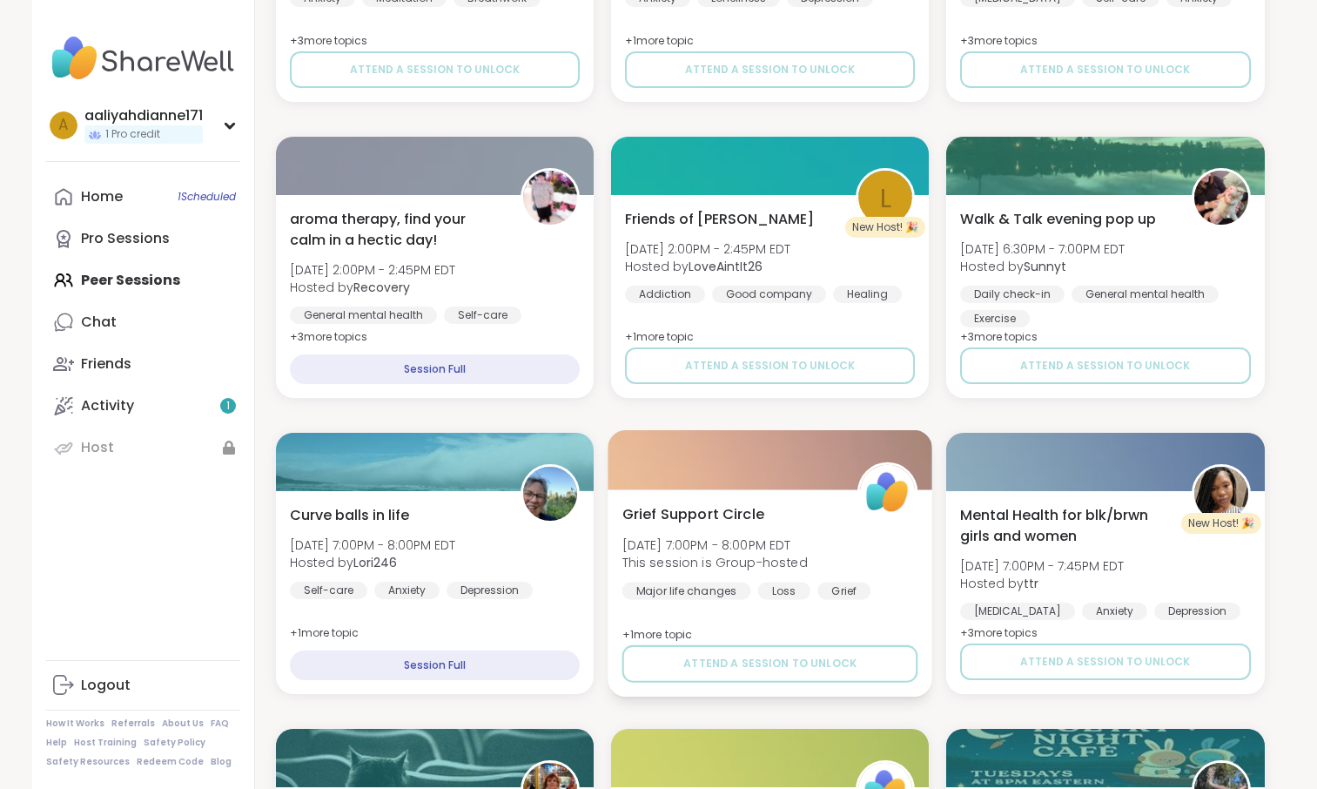
scroll to position [1124, 0]
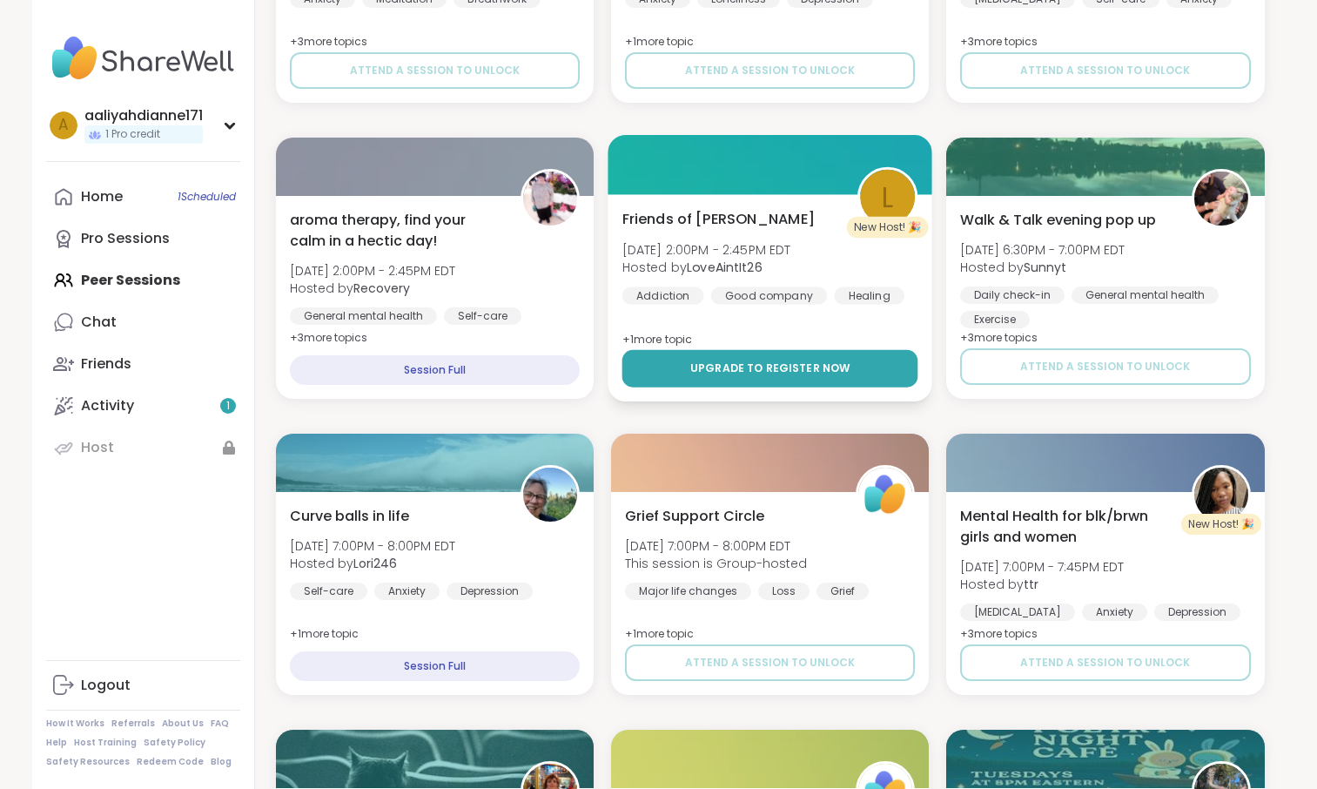
click at [748, 387] on button "Upgrade to register now" at bounding box center [769, 368] width 296 height 37
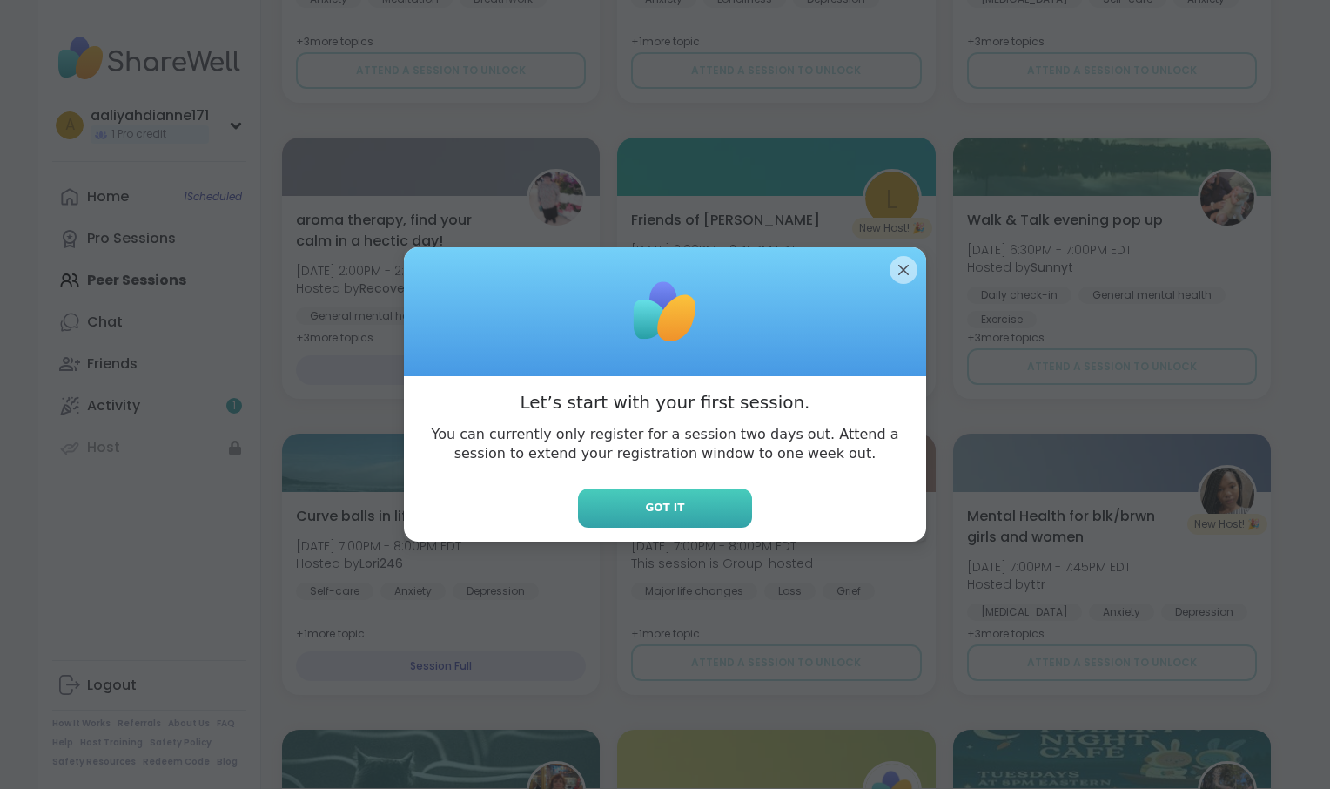
click at [657, 515] on span "Got it" at bounding box center [664, 508] width 39 height 16
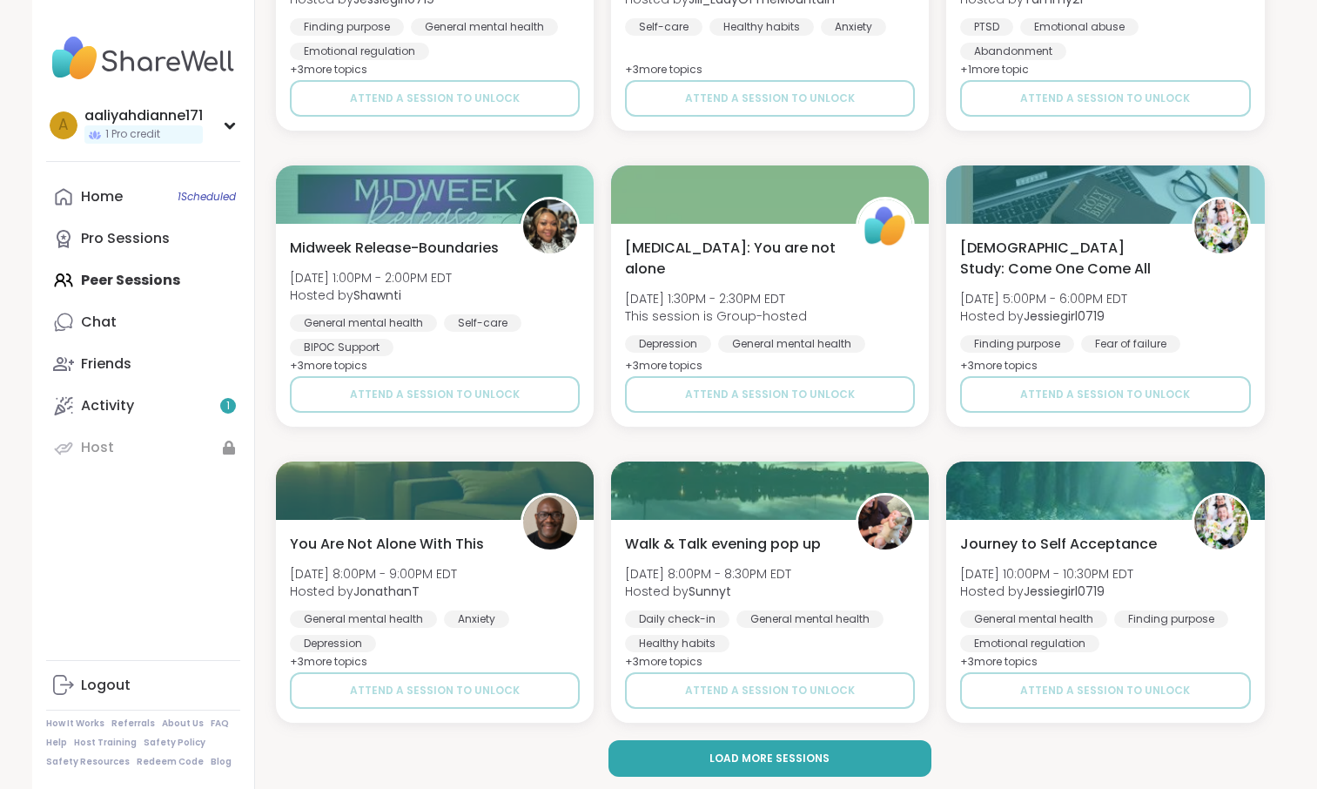
scroll to position [3340, 0]
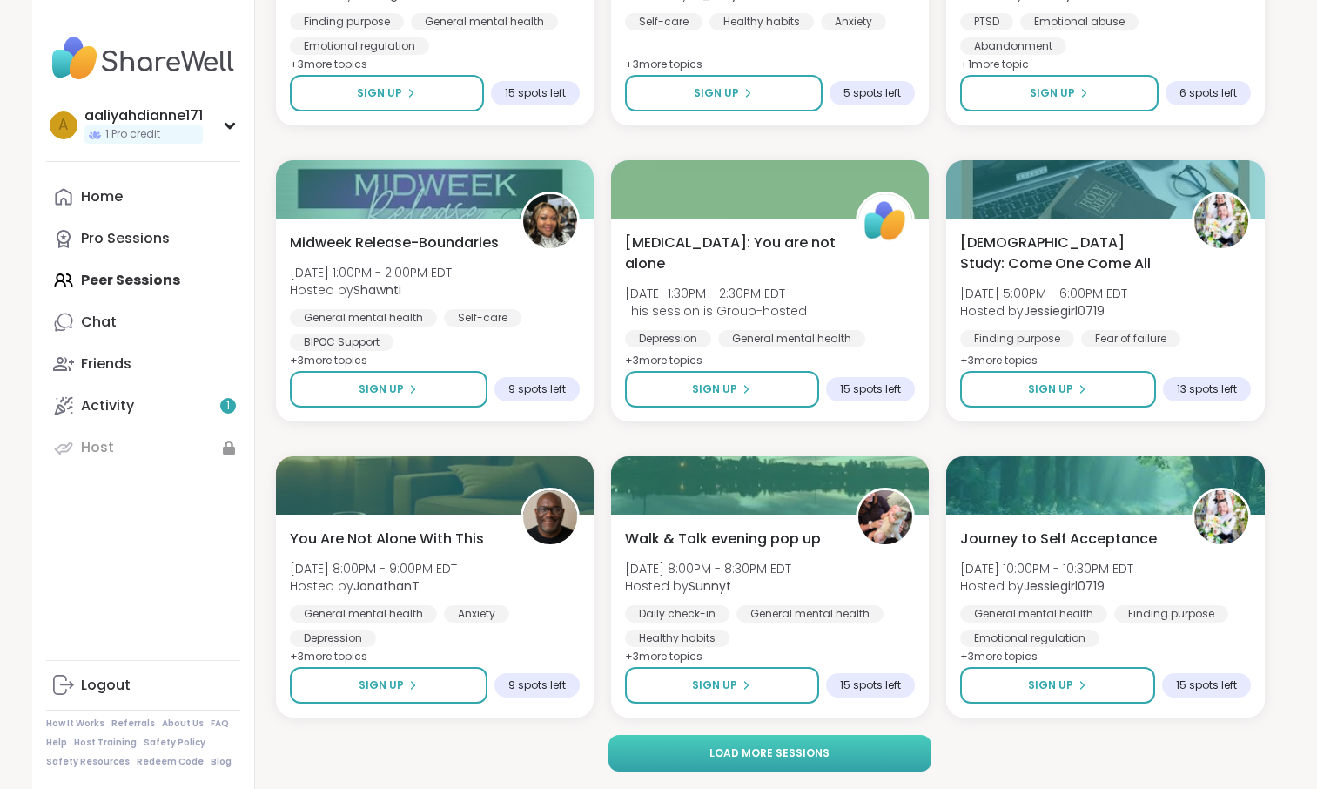
click at [774, 759] on span "Load more sessions" at bounding box center [769, 753] width 120 height 16
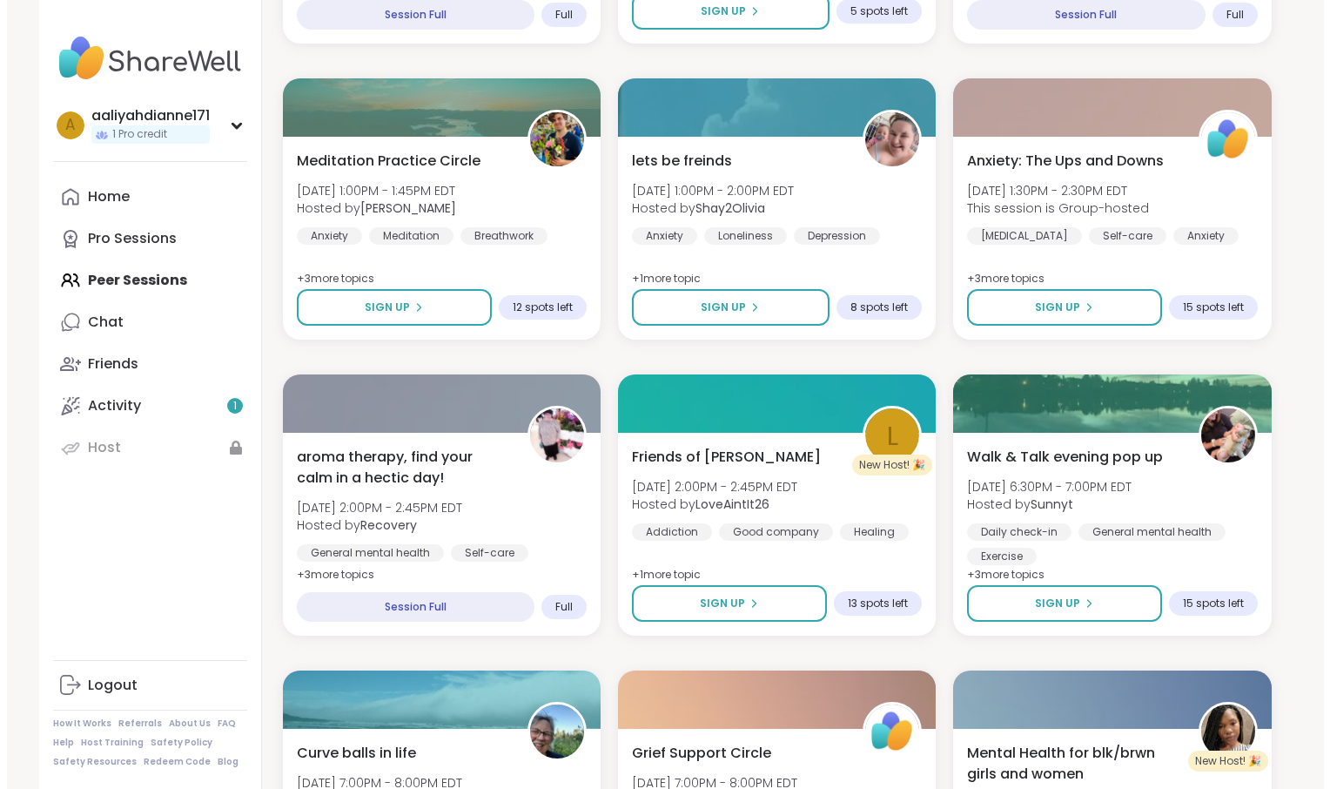
scroll to position [888, 0]
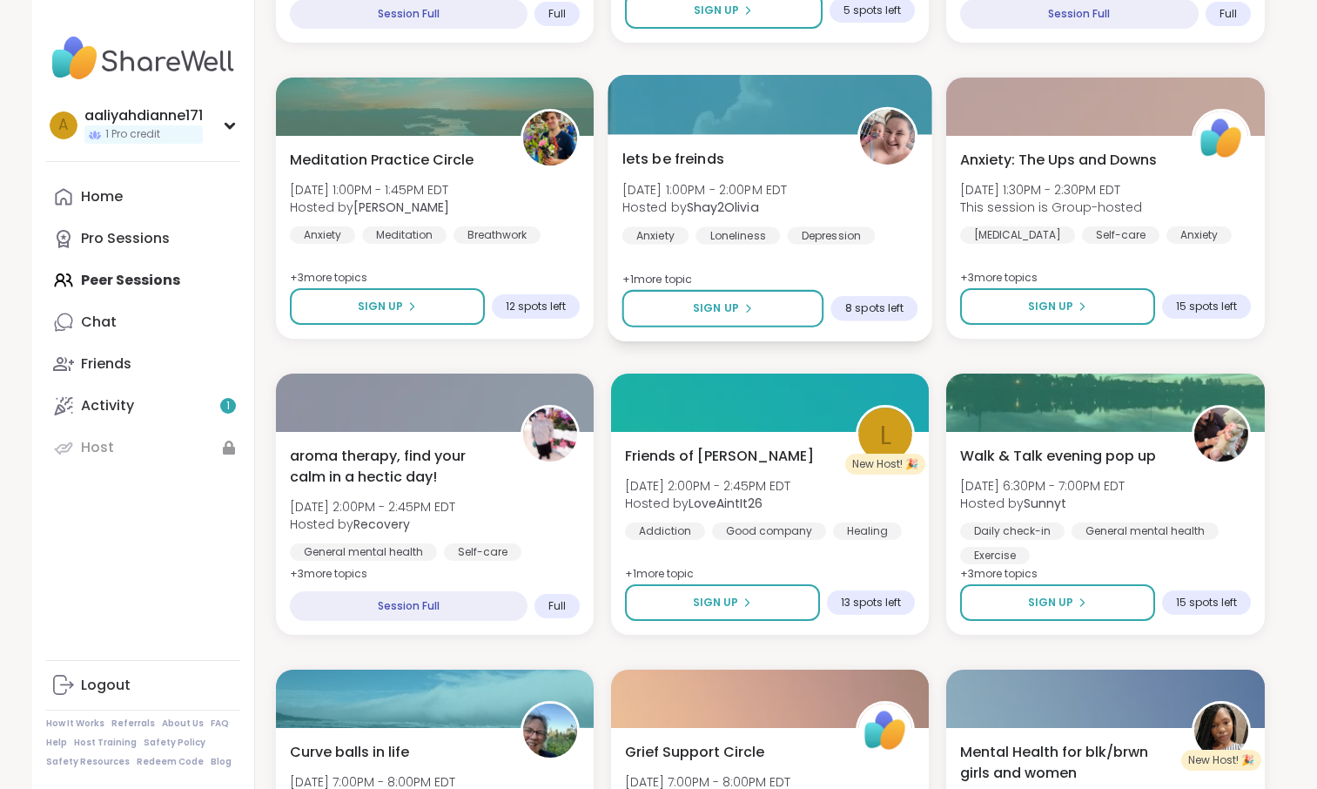
click at [759, 244] on div "lets be freinds [DATE] 1:00PM - 2:00PM EDT Hosted by Shay2Olivia Anxiety Loneli…" at bounding box center [769, 196] width 296 height 96
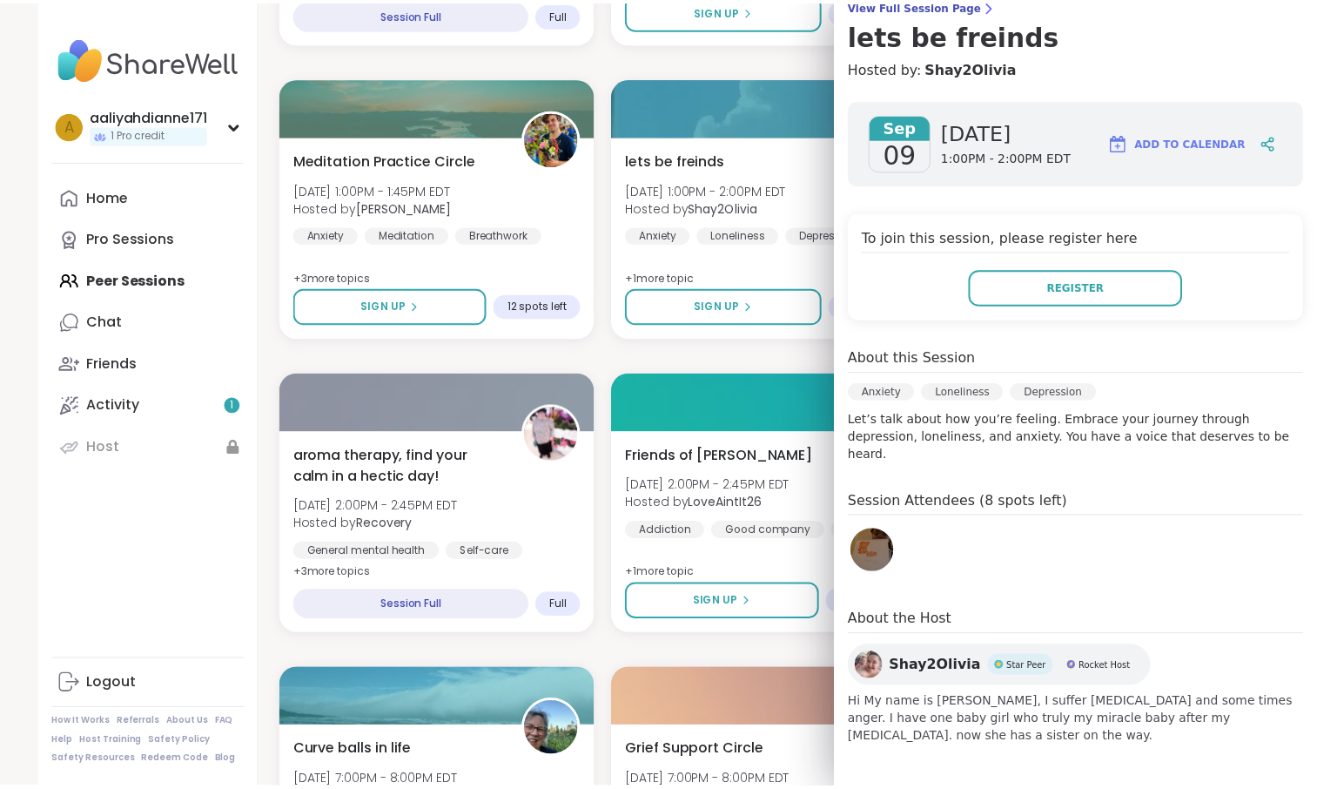
scroll to position [349, 0]
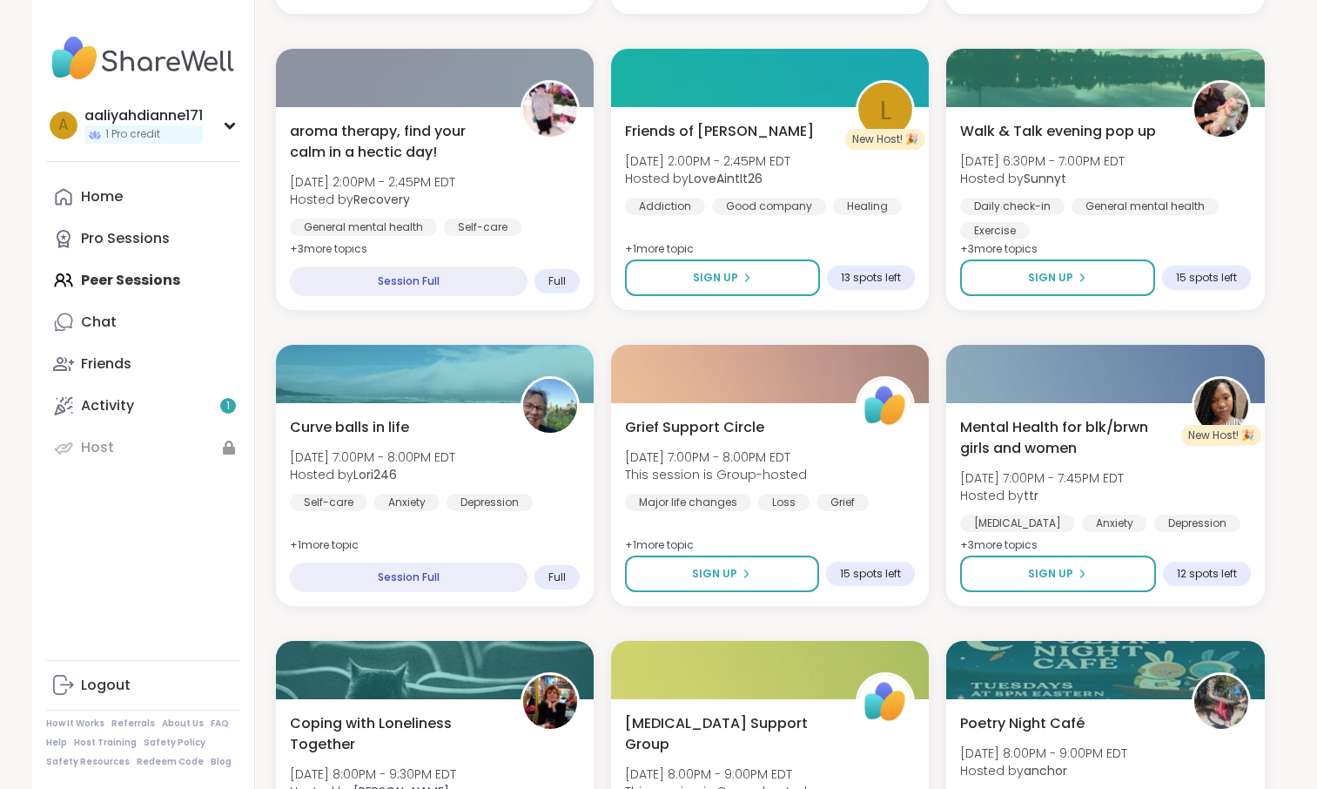
scroll to position [1212, 0]
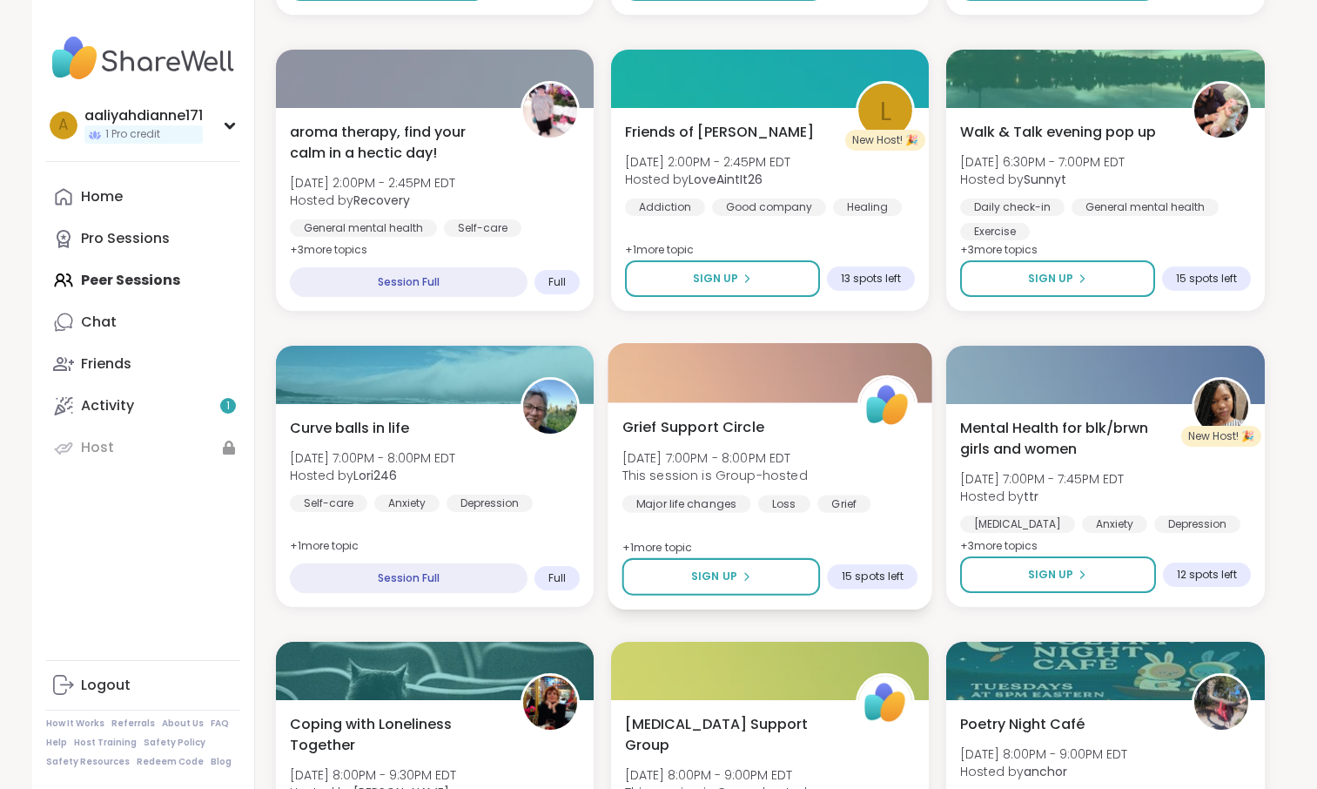
click at [763, 437] on span "Grief Support Circle" at bounding box center [692, 426] width 142 height 21
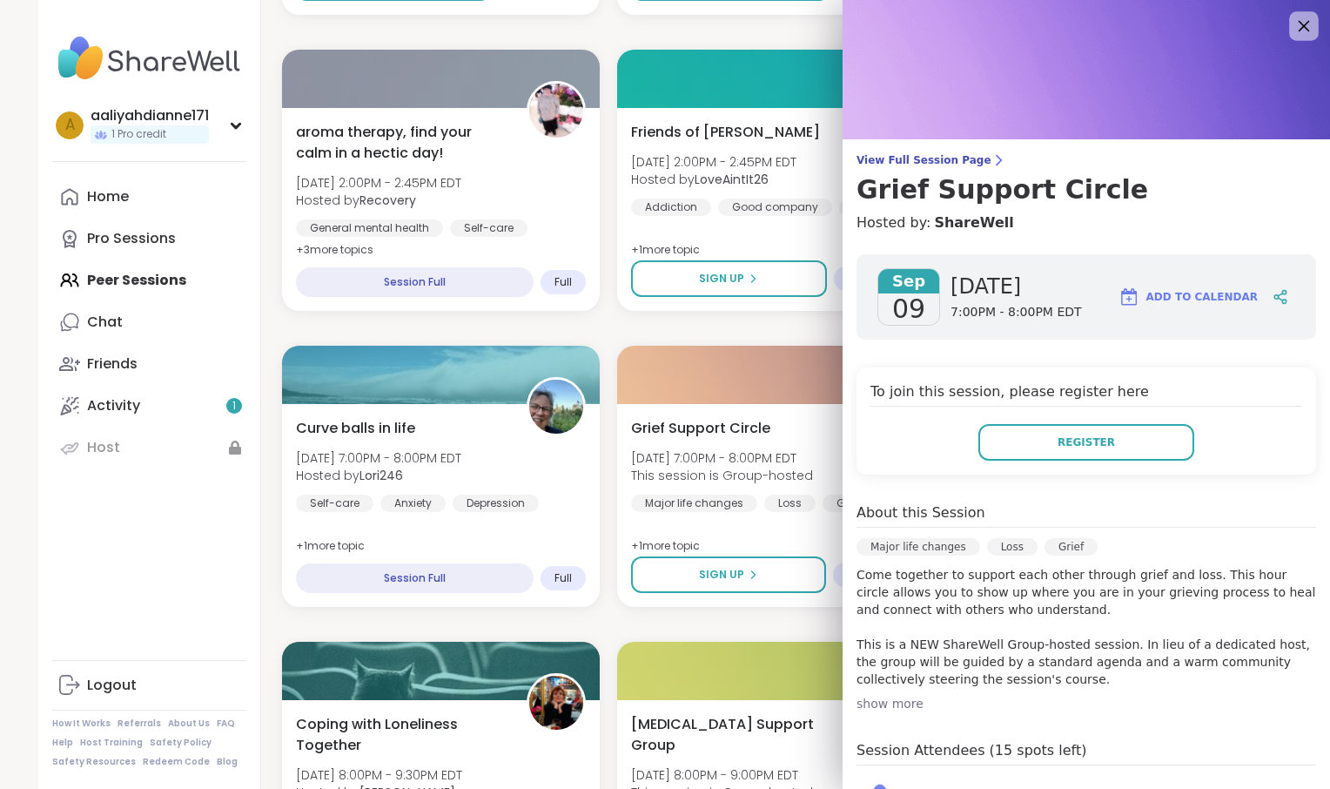
click at [1289, 21] on div at bounding box center [1304, 26] width 30 height 30
click at [1299, 32] on icon at bounding box center [1304, 26] width 11 height 11
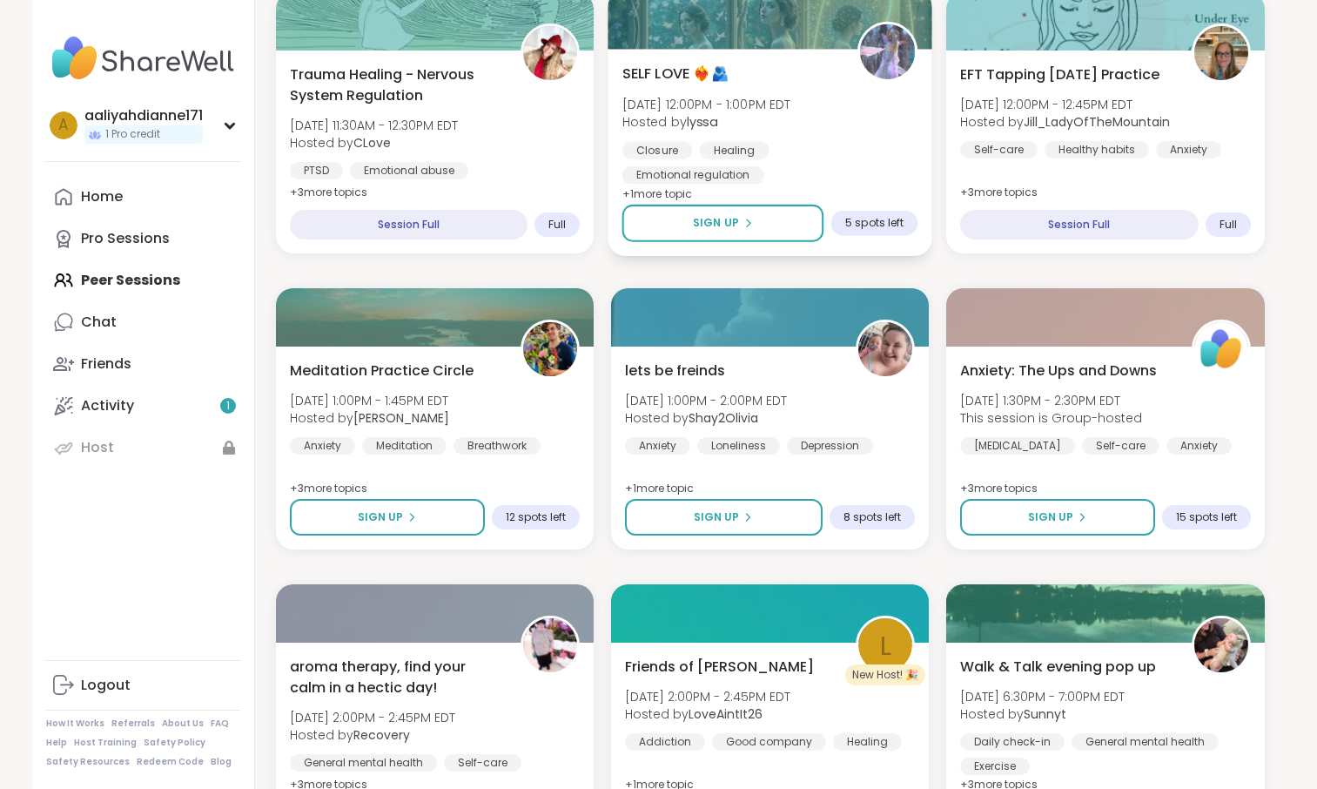
scroll to position [676, 0]
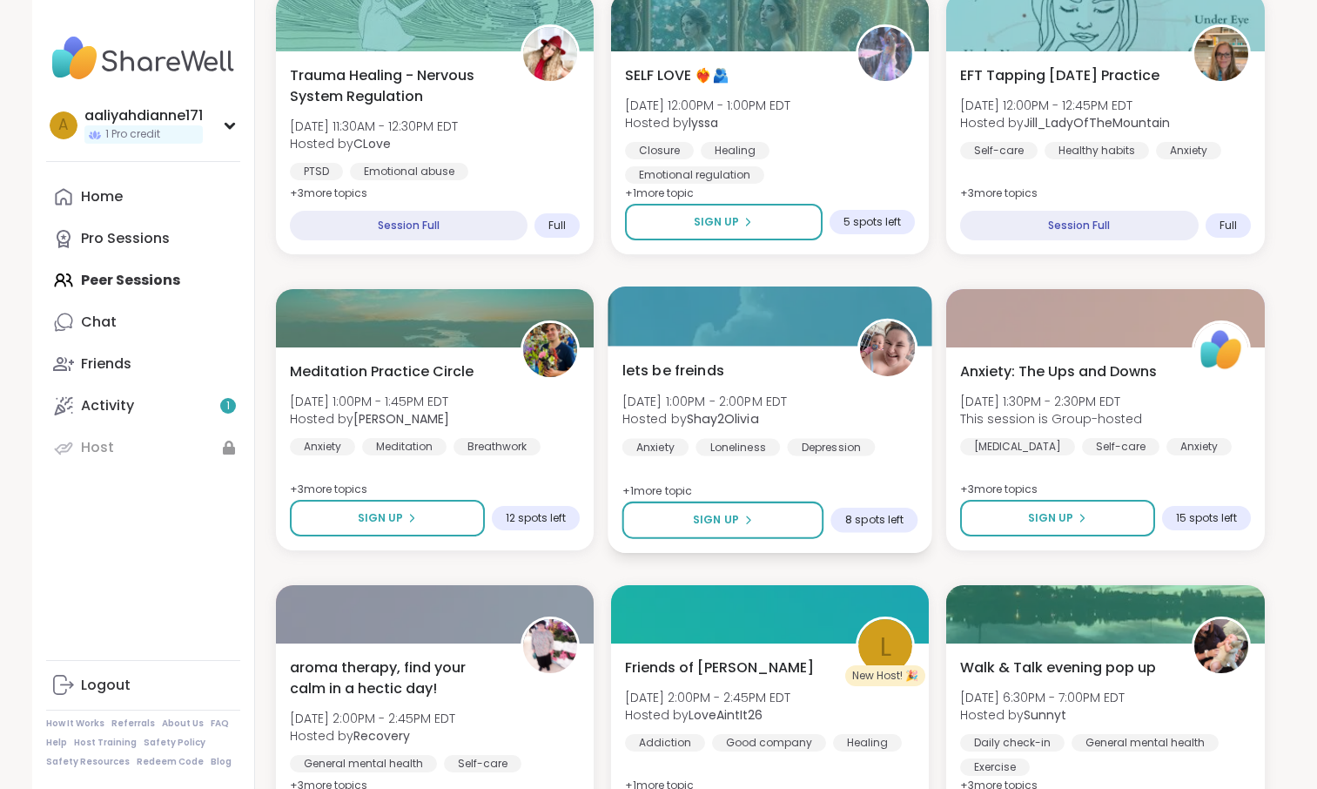
click at [723, 380] on span "lets be freinds" at bounding box center [672, 369] width 102 height 21
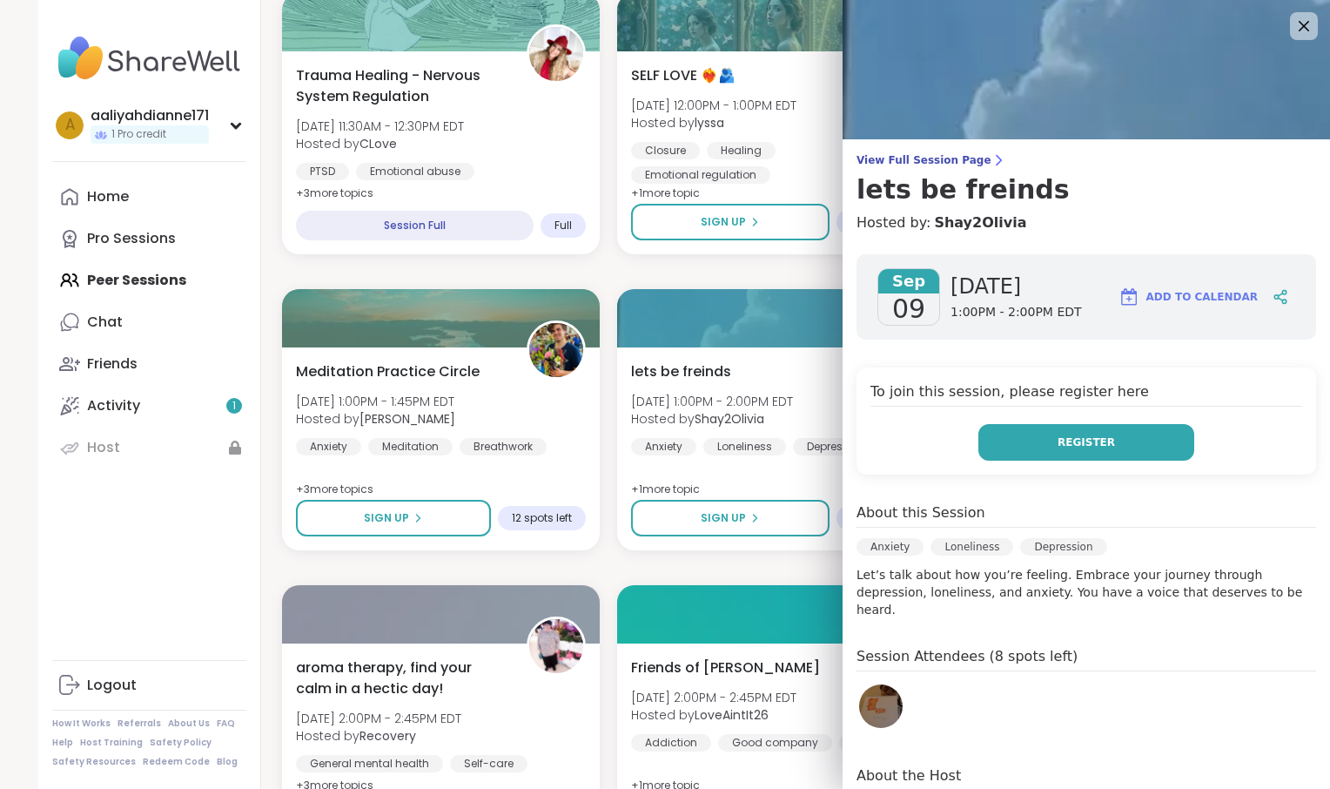
click at [1092, 450] on span "Register" at bounding box center [1085, 442] width 57 height 16
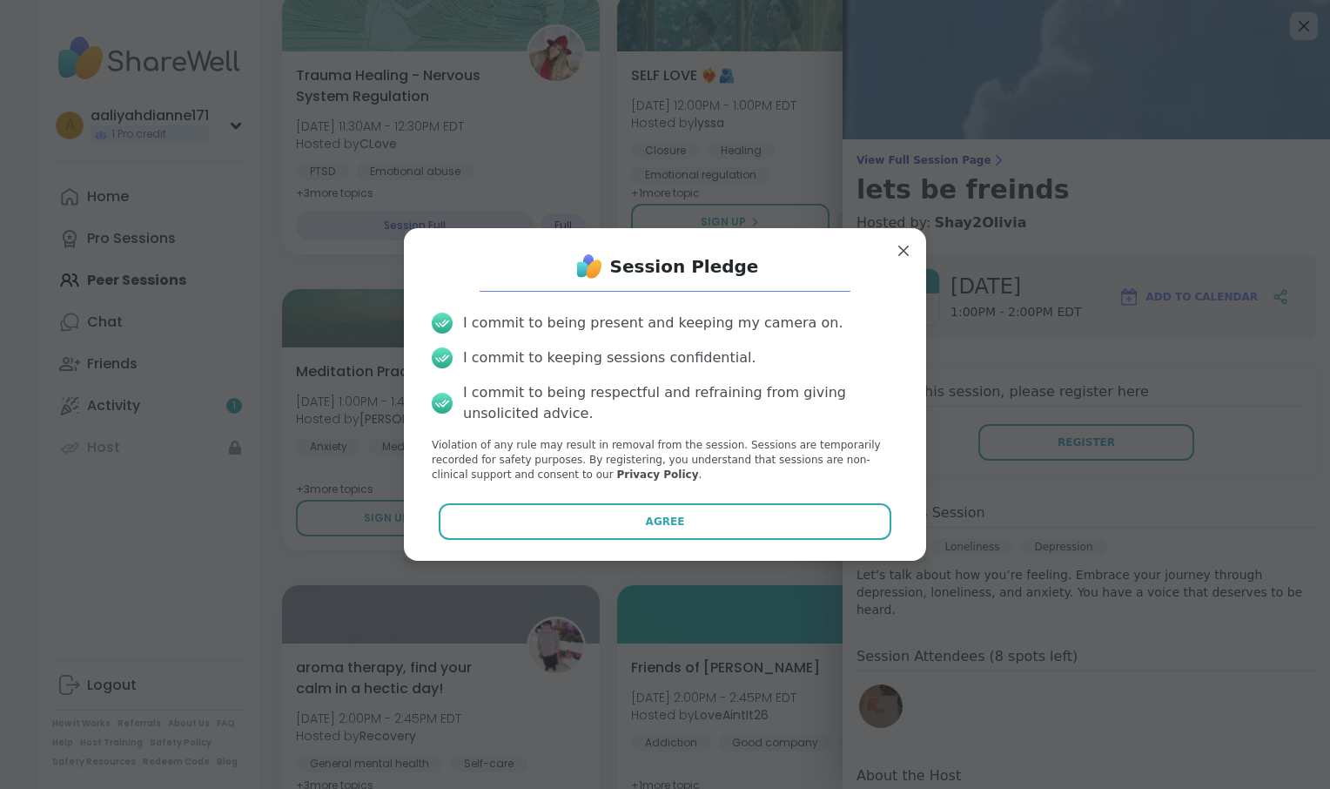
click at [440, 407] on icon at bounding box center [442, 403] width 14 height 8
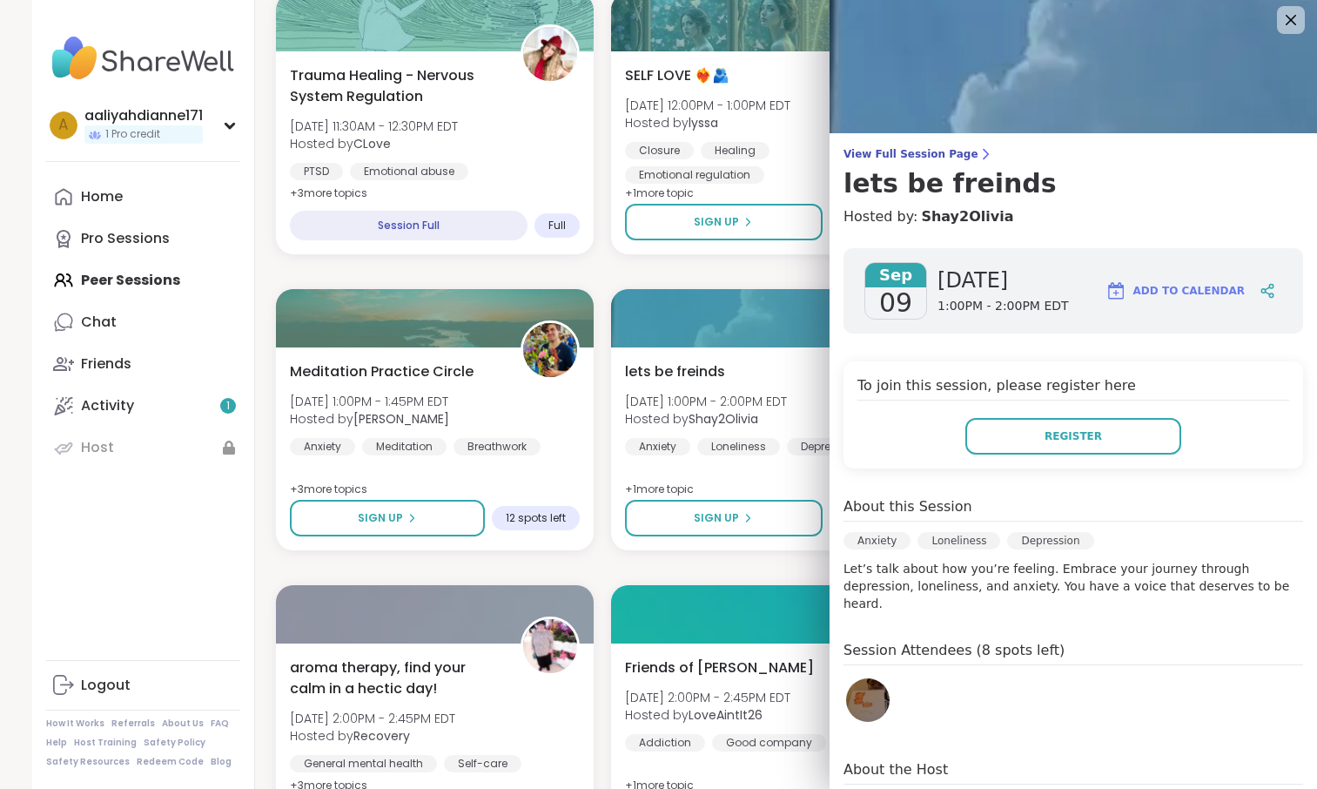
scroll to position [0, 0]
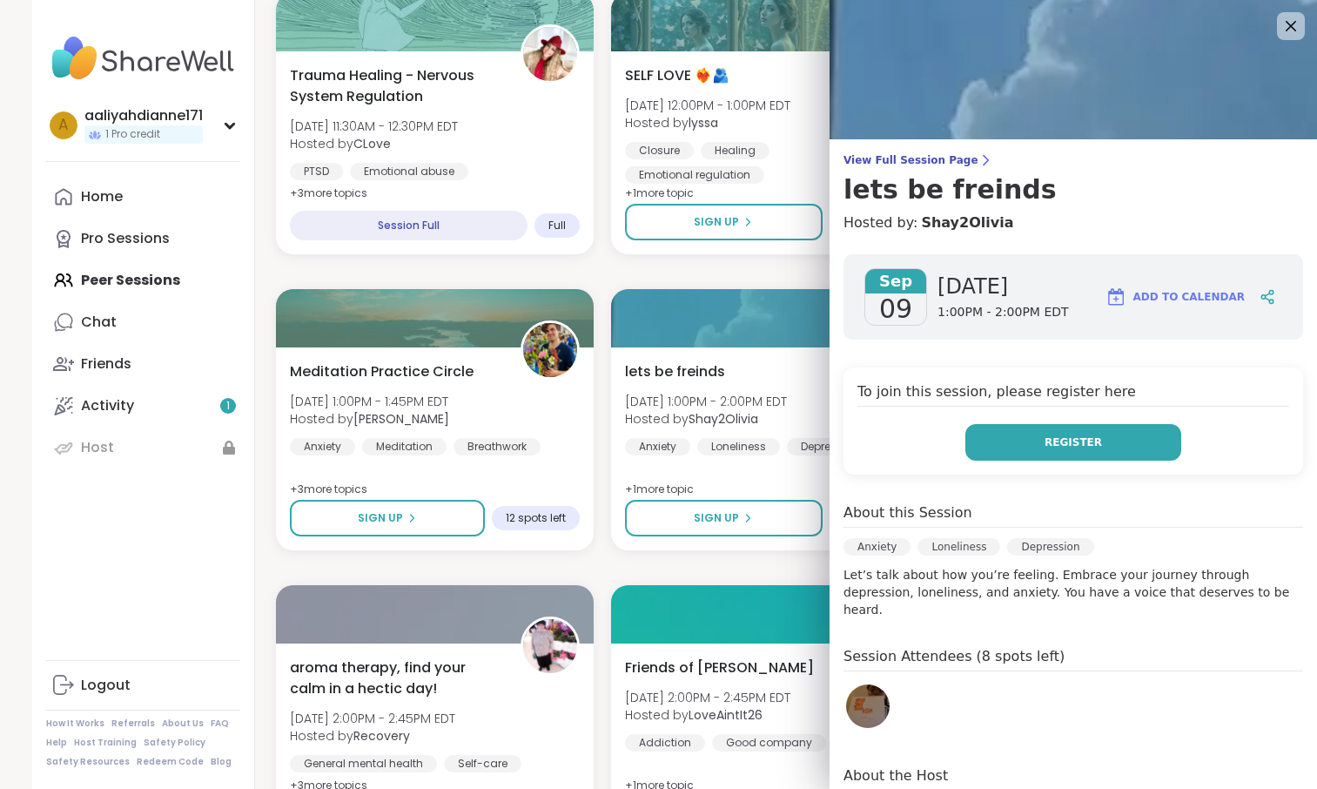
click at [1013, 460] on button "Register" at bounding box center [1073, 442] width 216 height 37
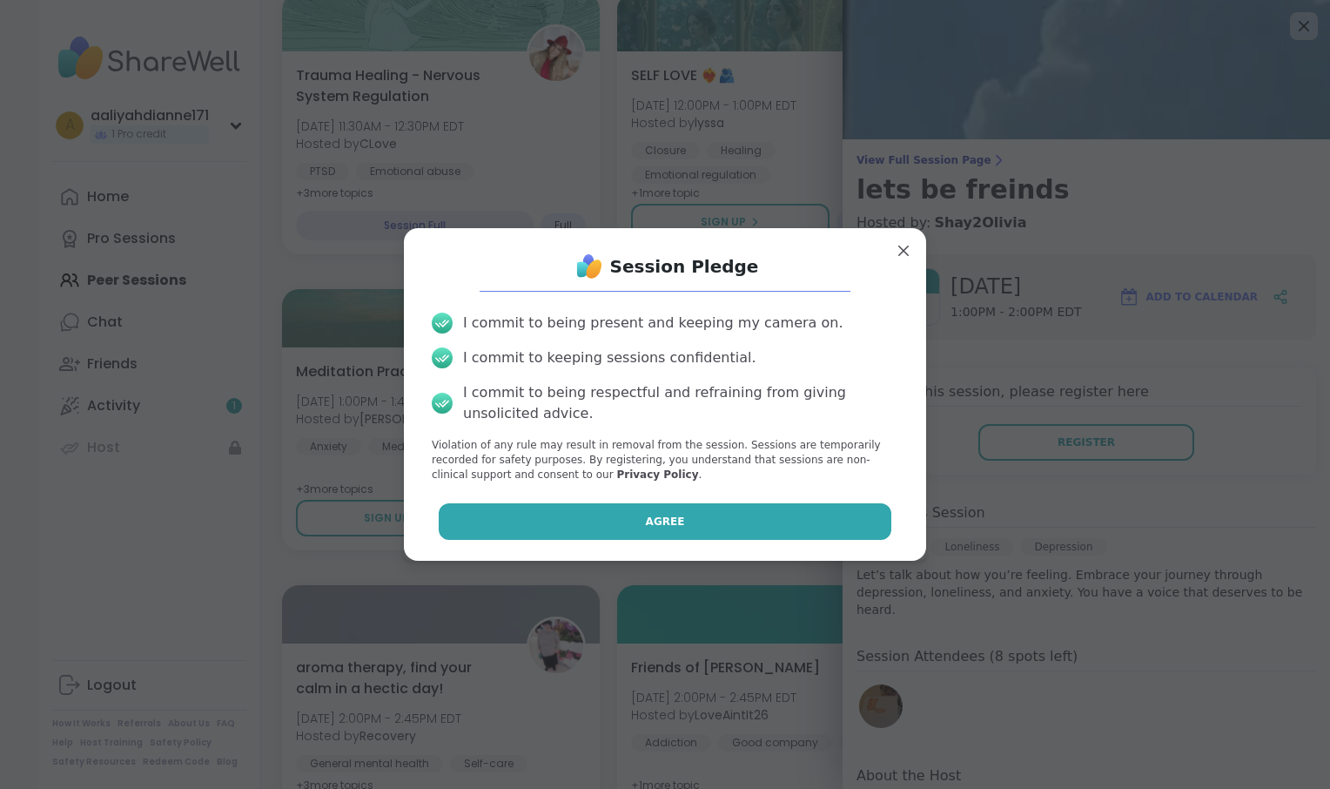
click at [769, 540] on button "Agree" at bounding box center [665, 521] width 453 height 37
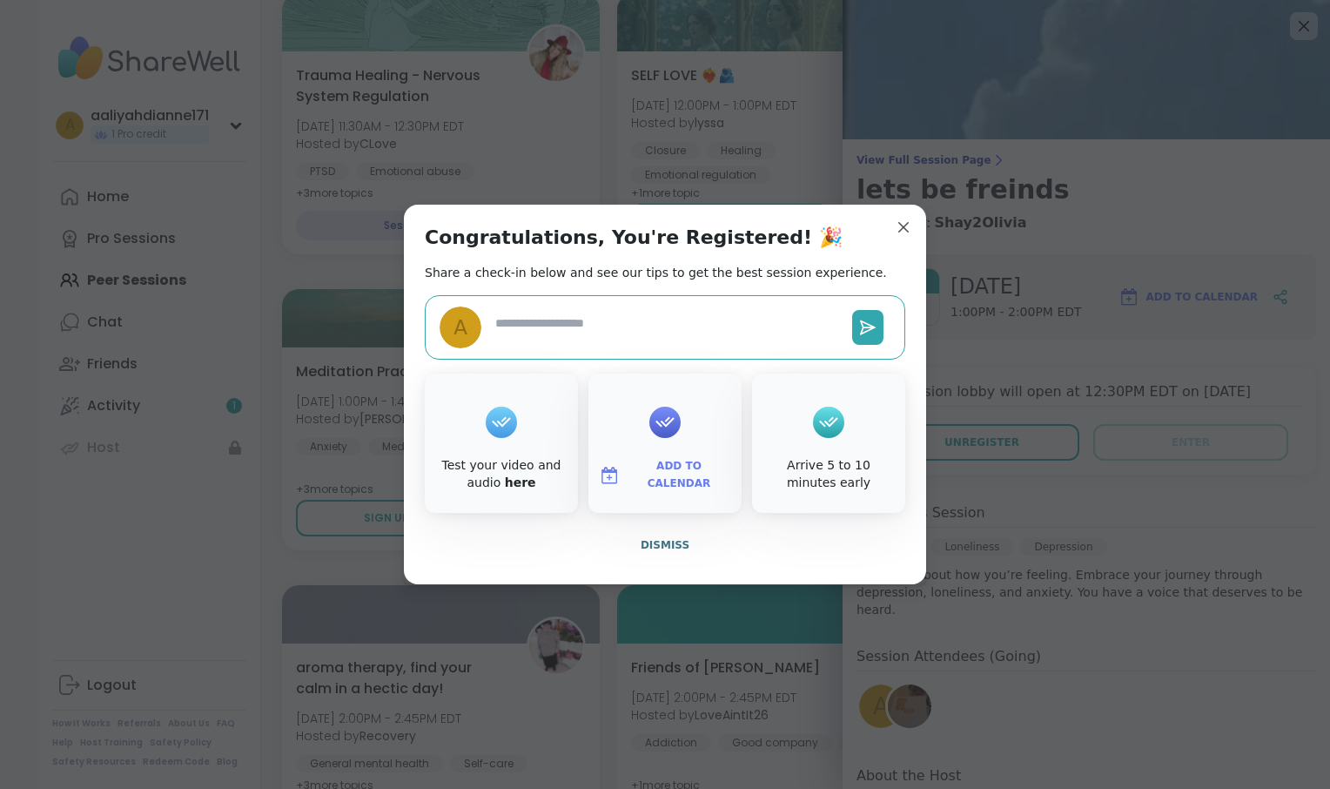
type textarea "*"
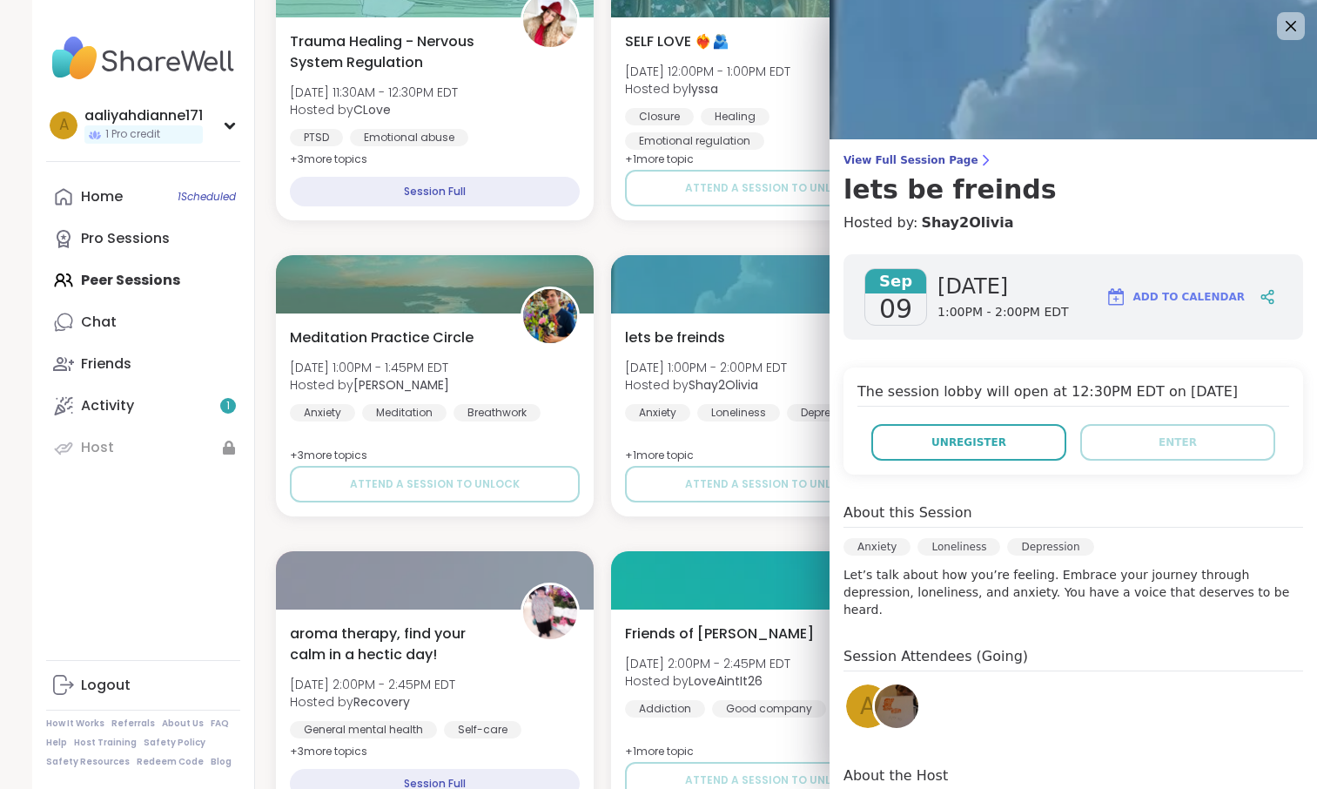
click at [1210, 318] on button "Add to Calendar" at bounding box center [1175, 297] width 155 height 42
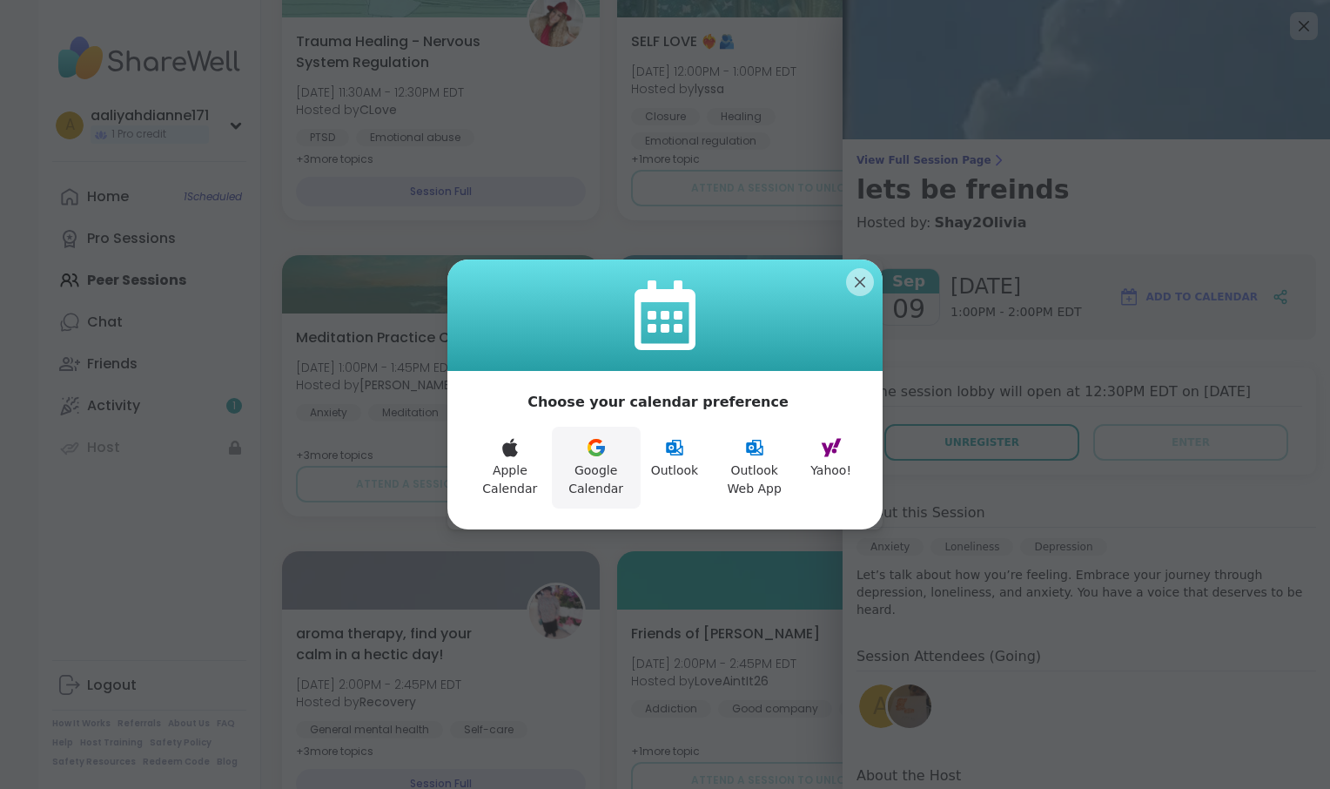
click at [579, 470] on button "Google Calendar" at bounding box center [596, 467] width 89 height 82
